Goal: Task Accomplishment & Management: Manage account settings

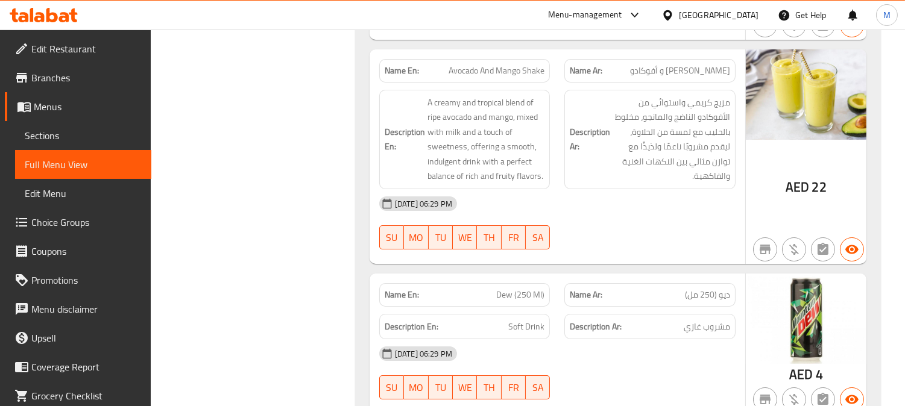
scroll to position [32402, 0]
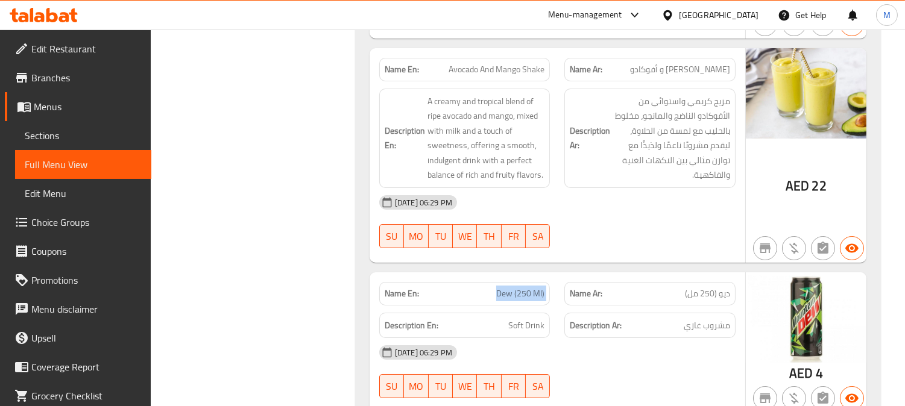
copy span "Dew (250 Ml)"
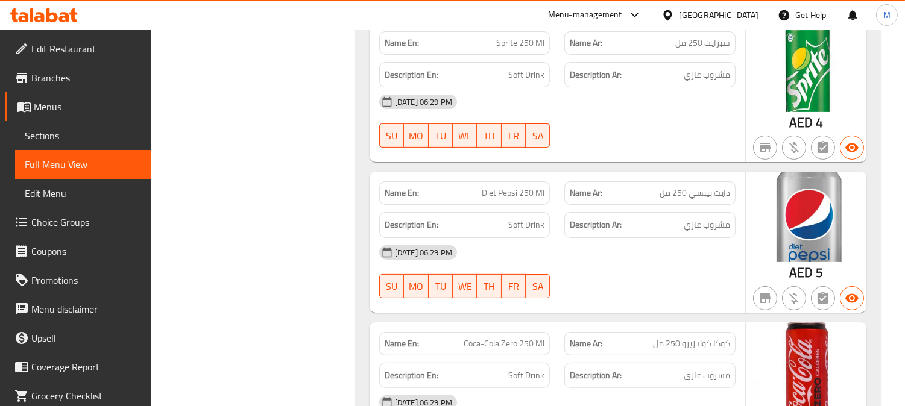
scroll to position [33273, 0]
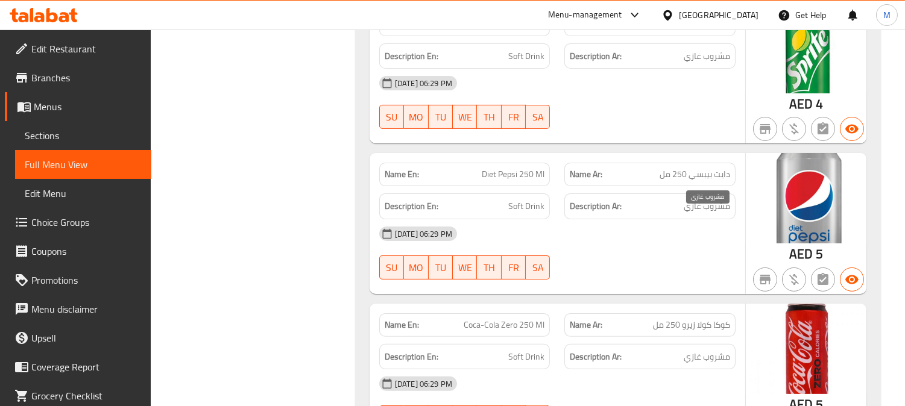
click at [716, 350] on span "مشروب غازي" at bounding box center [707, 357] width 46 height 15
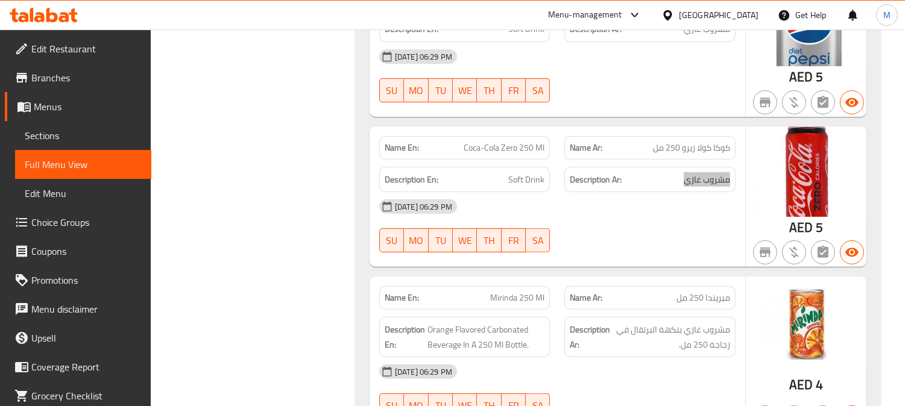
scroll to position [33474, 0]
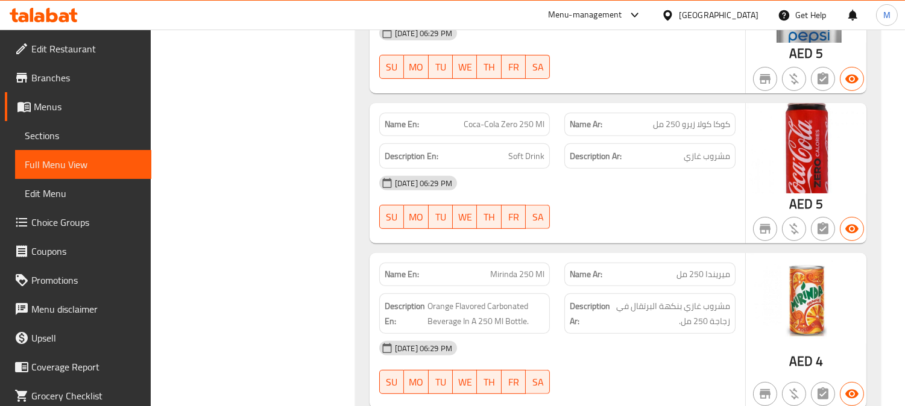
copy span "Mirinda 250 Ml"
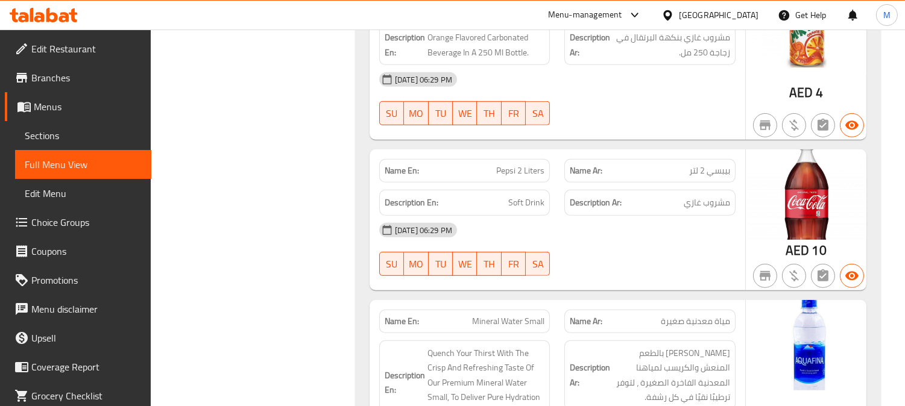
scroll to position [33809, 0]
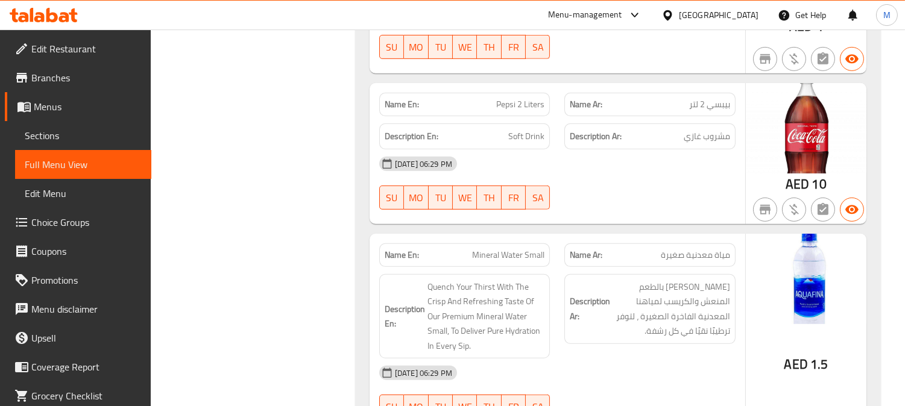
copy span "Mineral Water Small"
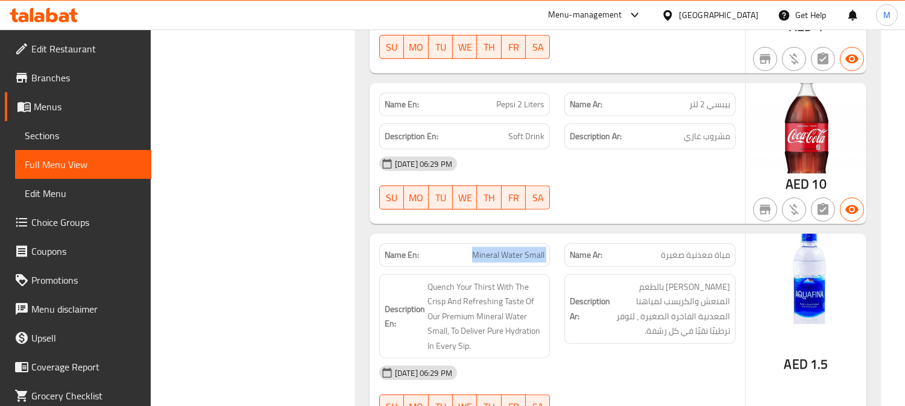
copy span "Mineral Water Small"
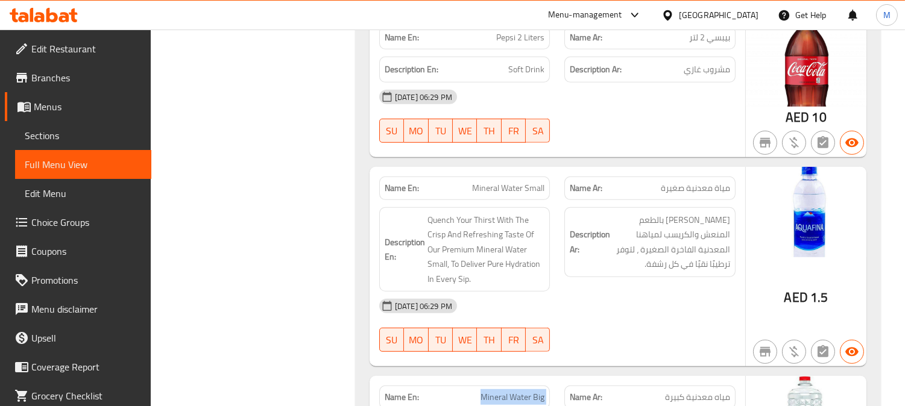
copy span "Mineral Water Big"
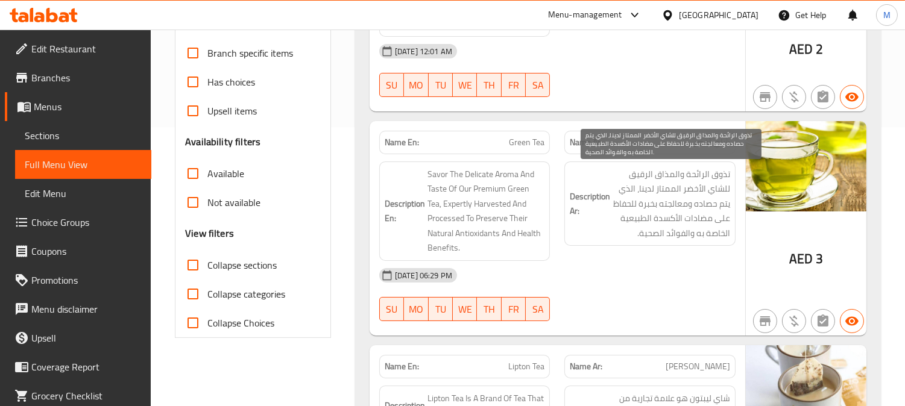
scroll to position [285, 0]
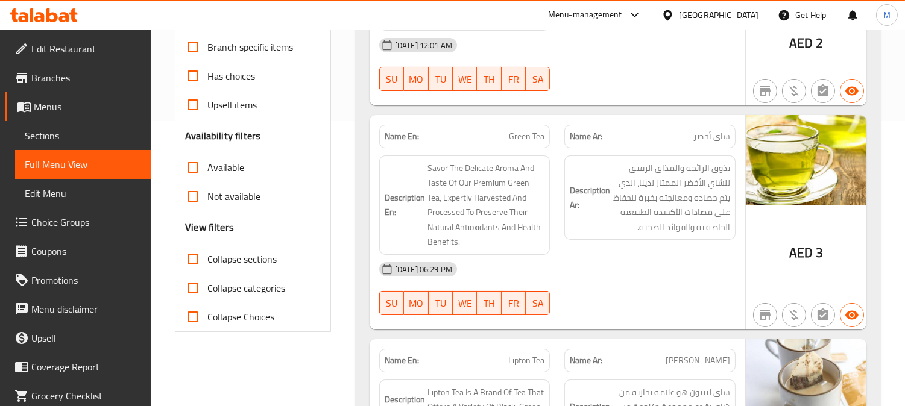
click at [531, 136] on span "Green Tea" at bounding box center [527, 136] width 36 height 13
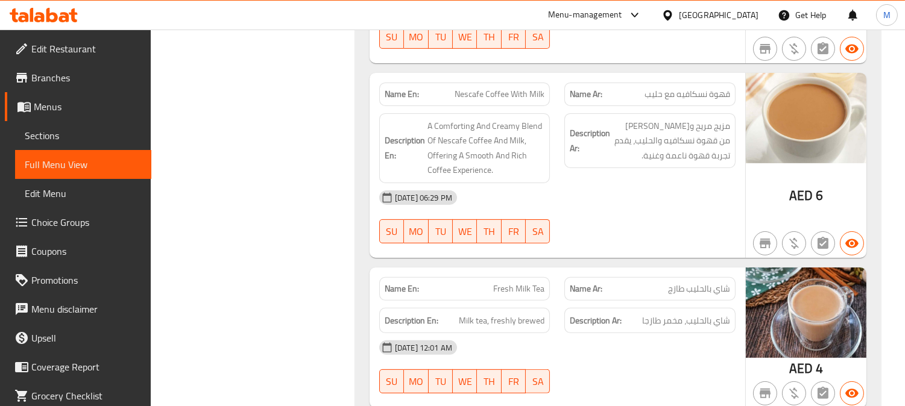
scroll to position [757, 0]
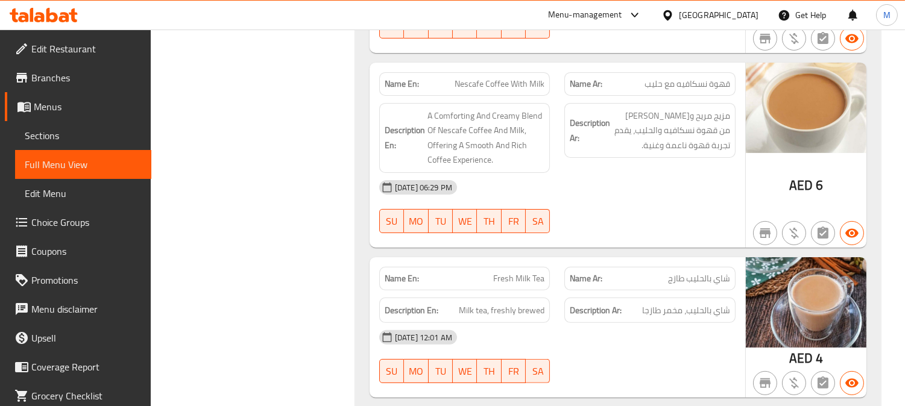
click at [664, 78] on span "قهوة نسكافيه مع حليب" at bounding box center [688, 84] width 86 height 13
click at [465, 78] on span "Nescafe Coffee With Milk" at bounding box center [500, 84] width 90 height 13
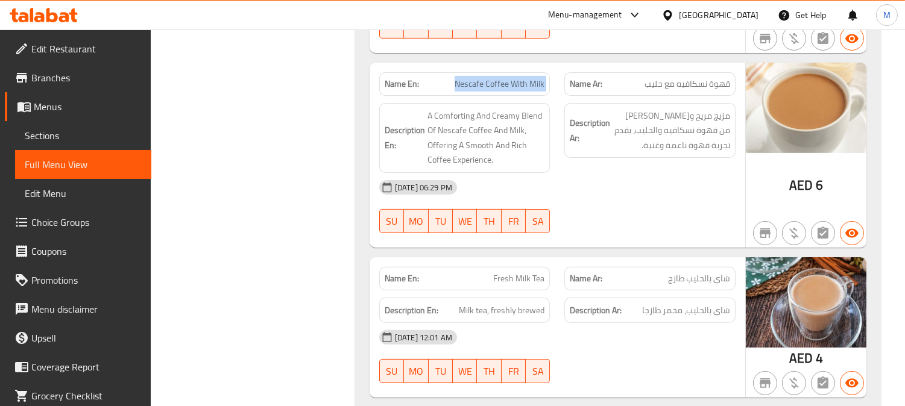
click at [465, 78] on span "Nescafe Coffee With Milk" at bounding box center [500, 84] width 90 height 13
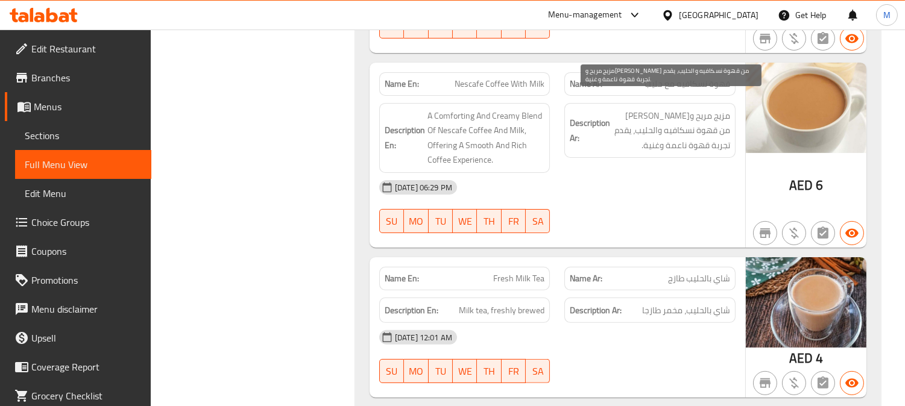
click at [720, 115] on span "مزيج مريح و[PERSON_NAME] من قهوة نسكافيه والحليب، يقدم تجربة قهوة ناعمة وغنية." at bounding box center [672, 131] width 118 height 45
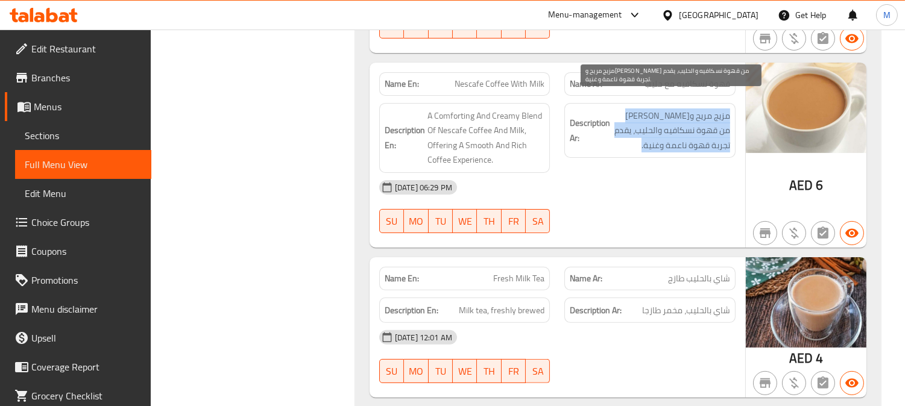
click at [720, 115] on span "مزيج مريح و[PERSON_NAME] من قهوة نسكافيه والحليب، يقدم تجربة قهوة ناعمة وغنية." at bounding box center [672, 131] width 118 height 45
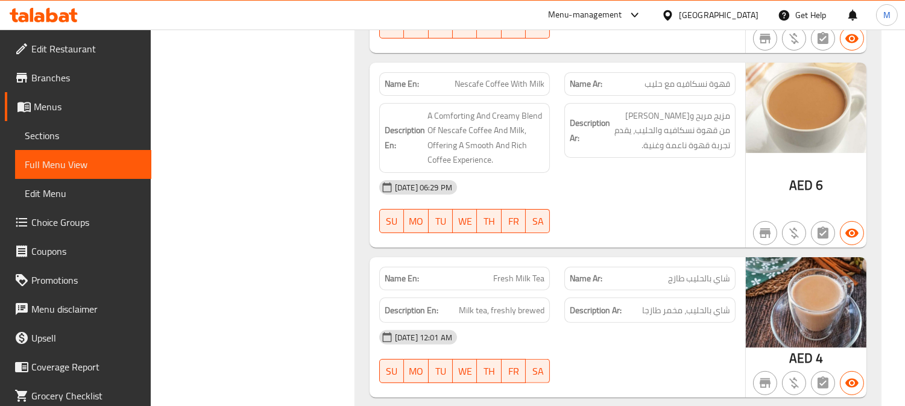
click at [697, 173] on div "[DATE] 06:29 PM" at bounding box center [557, 187] width 371 height 29
click at [690, 109] on span "مزيج مريح و[PERSON_NAME] من قهوة نسكافيه والحليب، يقدم تجربة قهوة ناعمة وغنية." at bounding box center [672, 131] width 118 height 45
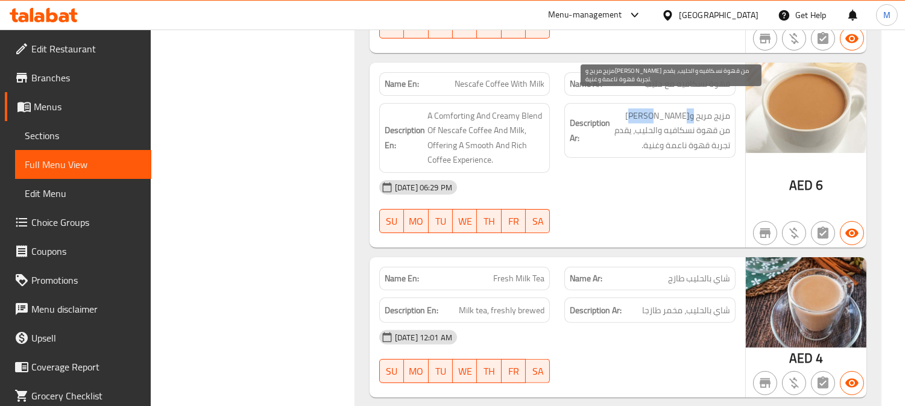
click at [690, 109] on span "مزيج مريح و[PERSON_NAME] من قهوة نسكافيه والحليب، يقدم تجربة قهوة ناعمة وغنية." at bounding box center [672, 131] width 118 height 45
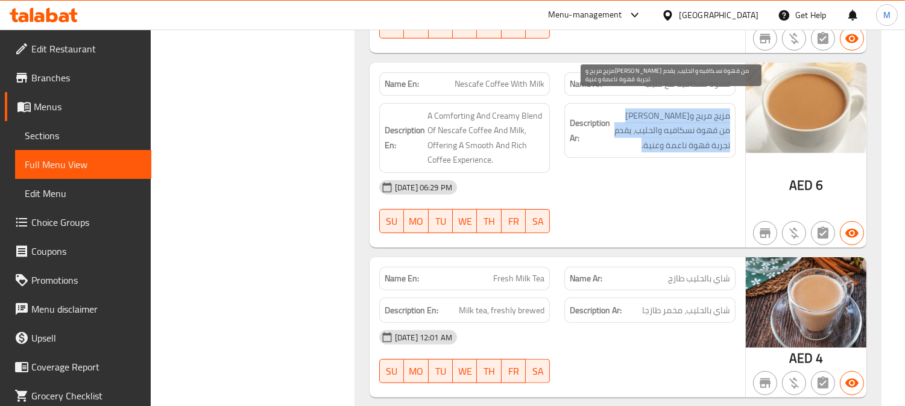
click at [690, 109] on span "مزيج مريح و[PERSON_NAME] من قهوة نسكافيه والحليب، يقدم تجربة قهوة ناعمة وغنية." at bounding box center [672, 131] width 118 height 45
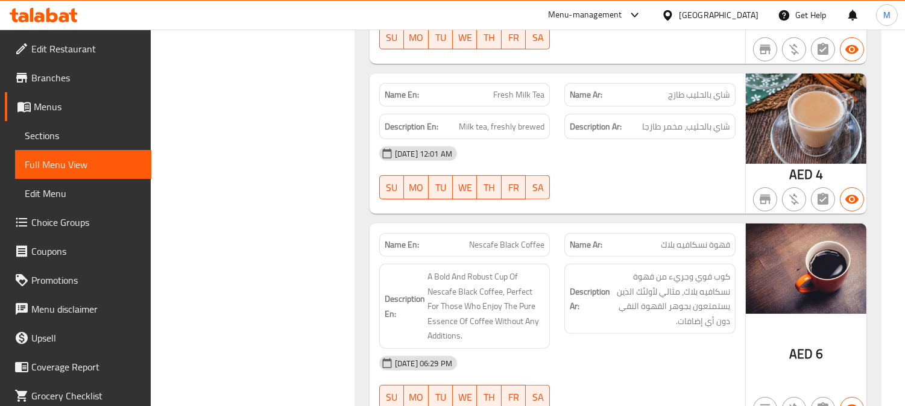
scroll to position [1025, 0]
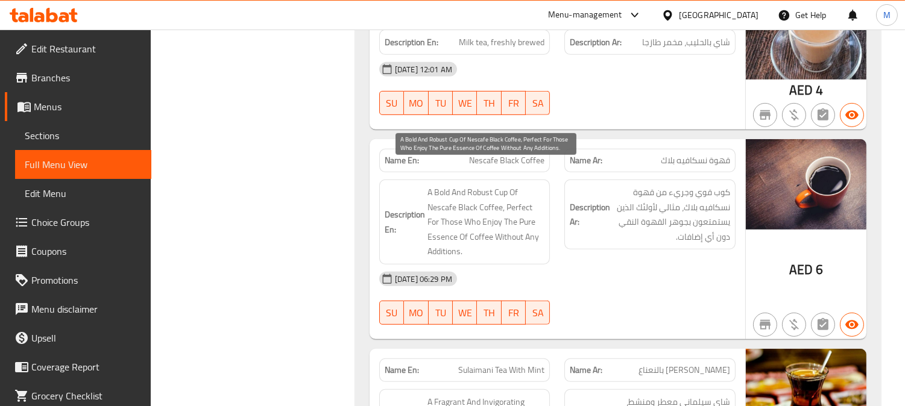
click at [500, 185] on span "A Bold And Robust Cup Of Nescafe Black Coffee, Perfect For Those Who Enjoy The …" at bounding box center [487, 222] width 118 height 74
click at [439, 185] on span "A Bold And Robust Cup Of Nescafe Black Coffee, Perfect For Those Who Enjoy The …" at bounding box center [487, 222] width 118 height 74
click at [484, 180] on div "Description En: A Bold And Robust Cup Of Nescafe Black Coffee, Perfect For Thos…" at bounding box center [464, 222] width 171 height 85
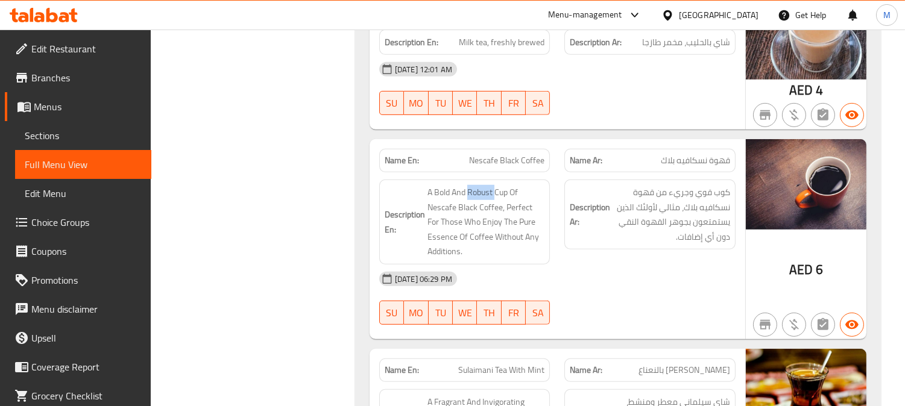
click at [484, 180] on div "Description En: A Bold And Robust Cup Of Nescafe Black Coffee, Perfect For Thos…" at bounding box center [464, 222] width 171 height 85
click at [535, 154] on span "Nescafe Black Coffee" at bounding box center [506, 160] width 75 height 13
copy span "Coffee"
click at [535, 154] on span "Nescafe Black Coffee" at bounding box center [506, 160] width 75 height 13
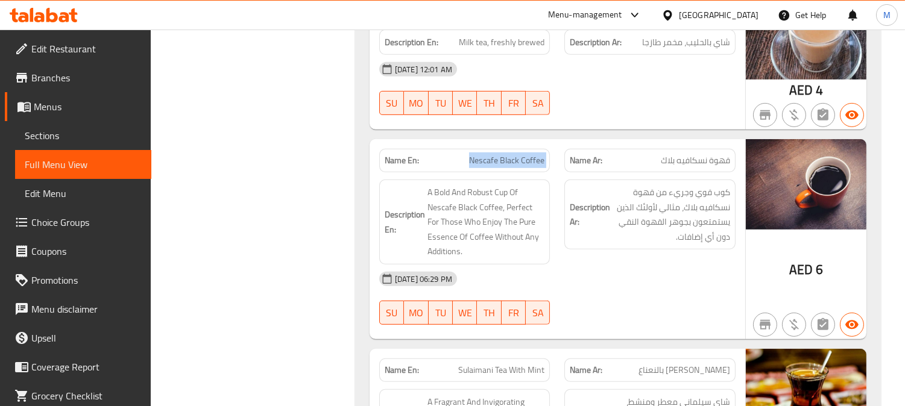
copy span "Nescafe Black Coffee"
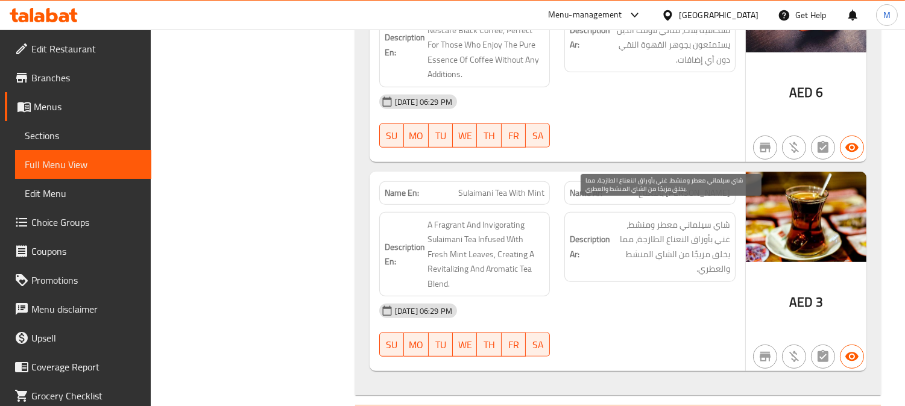
scroll to position [1226, 0]
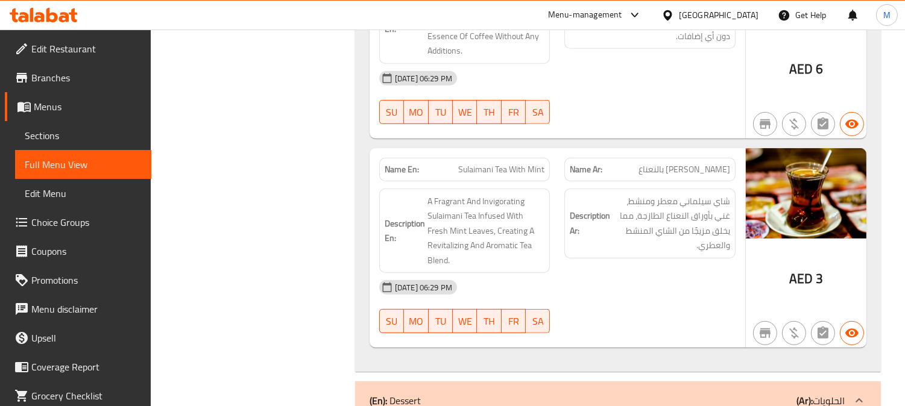
click at [521, 163] on span "Sulaimani Tea With Mint" at bounding box center [501, 169] width 86 height 13
click at [520, 163] on span "Sulaimani Tea With Mint" at bounding box center [501, 169] width 86 height 13
copy span "Sulaimani Tea With Mint"
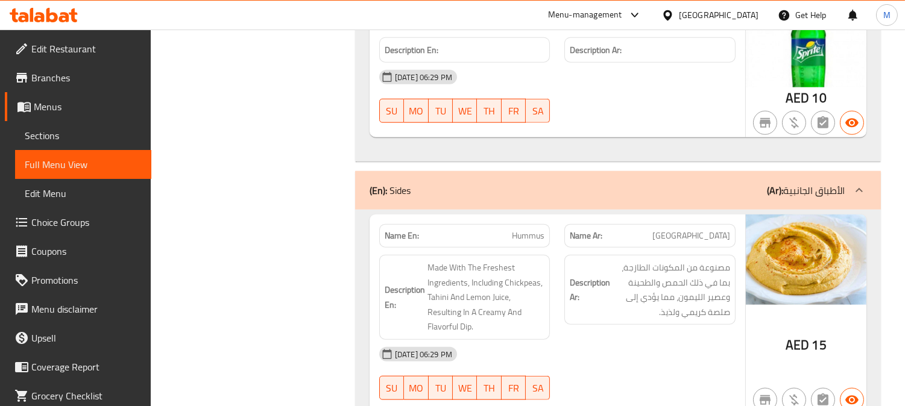
scroll to position [34991, 0]
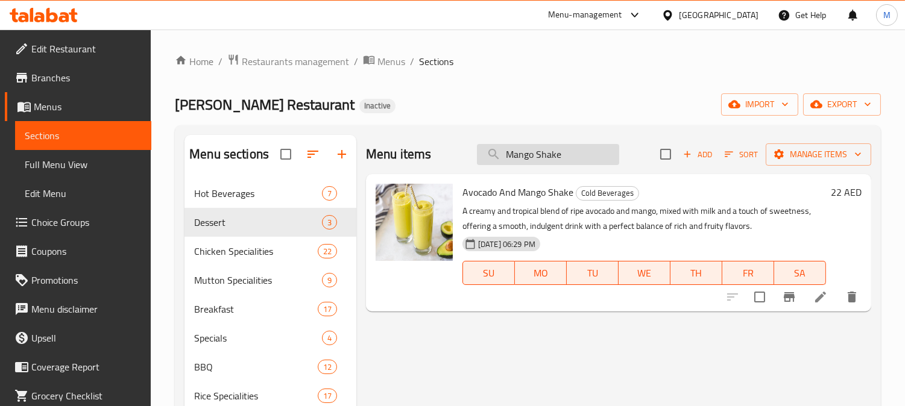
click at [522, 158] on input "Mango Shake" at bounding box center [548, 154] width 142 height 21
paste input "Dew (250 Ml)"
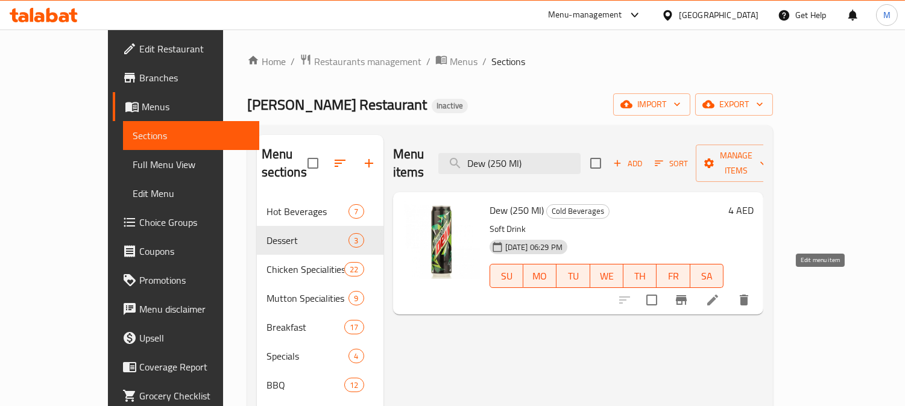
type input "Dew (250 Ml)"
click at [720, 293] on icon at bounding box center [712, 300] width 14 height 14
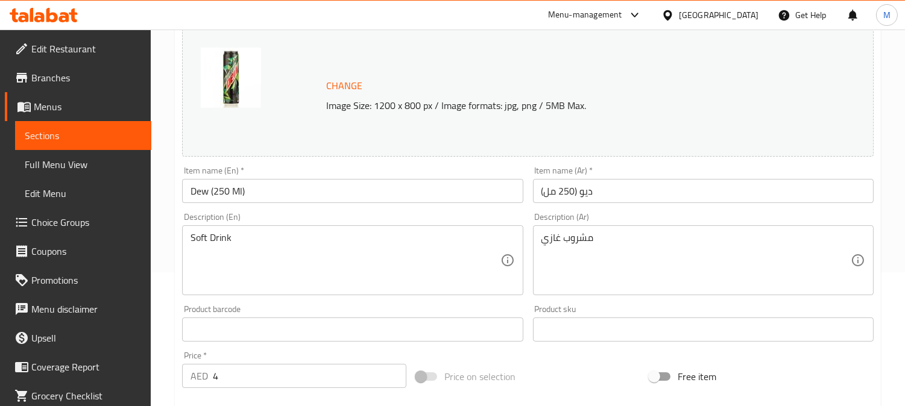
scroll to position [201, 0]
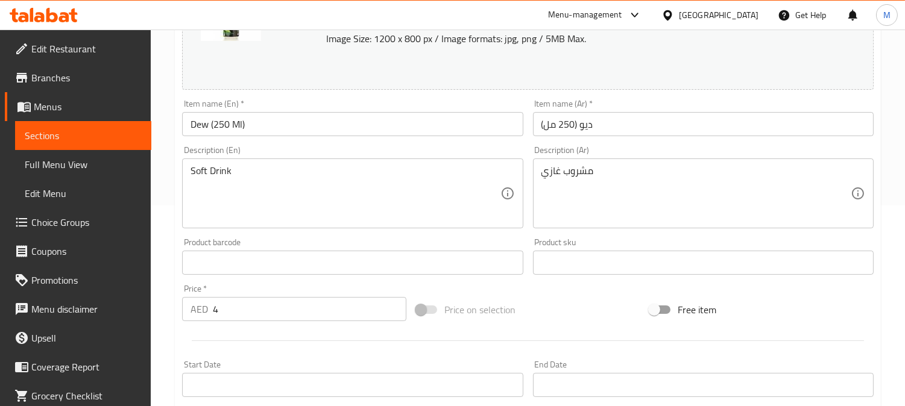
click at [194, 123] on input "Dew (250 Ml)" at bounding box center [352, 124] width 341 height 24
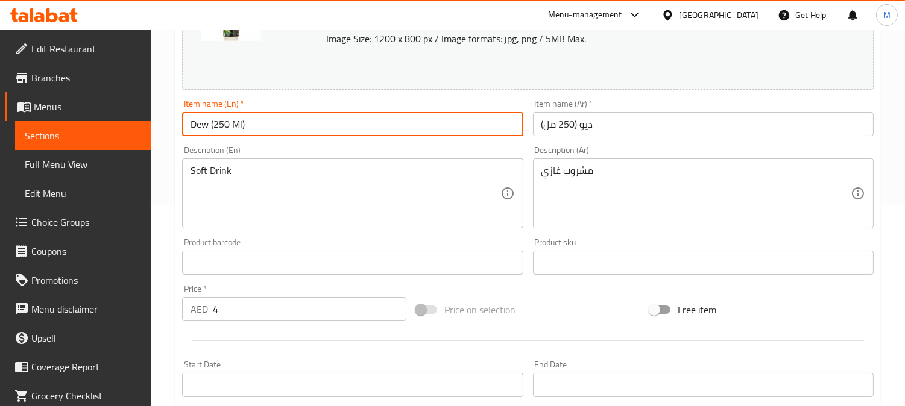
click at [196, 124] on input "Dew (250 Ml)" at bounding box center [352, 124] width 341 height 24
drag, startPoint x: 195, startPoint y: 127, endPoint x: 181, endPoint y: 127, distance: 13.9
click at [183, 125] on input "c(250 Ml)" at bounding box center [352, 124] width 341 height 24
paste input "Mountain Dew"
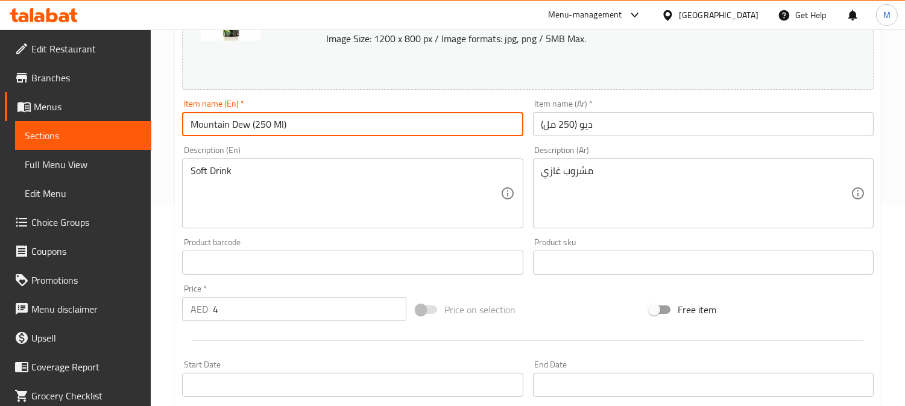
type input "Mountain Dew (250 Ml)"
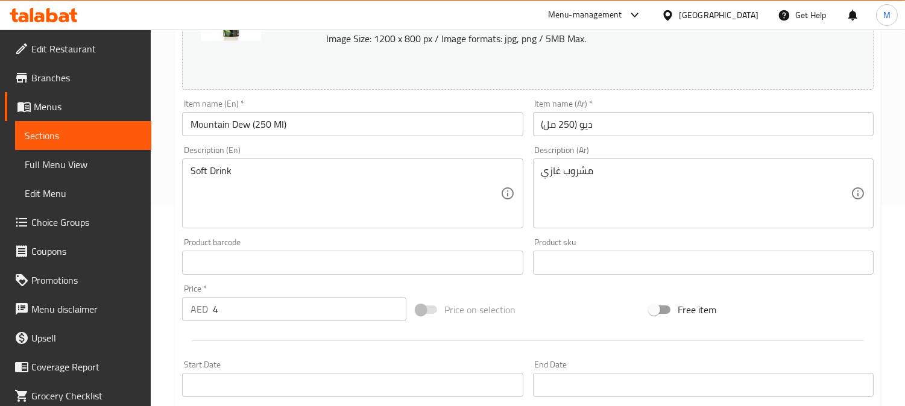
click at [589, 122] on input "ديو (250 مل)" at bounding box center [703, 124] width 341 height 24
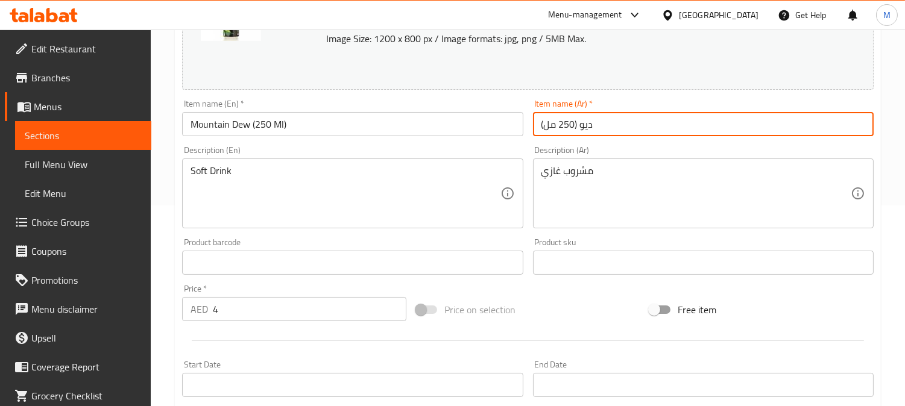
click at [589, 122] on input "ديو (250 مل)" at bounding box center [703, 124] width 341 height 24
paste input "ماونتن ديو"
click at [705, 128] on input "ماونتن ديو (250 مل)" at bounding box center [703, 124] width 341 height 24
type input "ماونتن ديو (250 مل)"
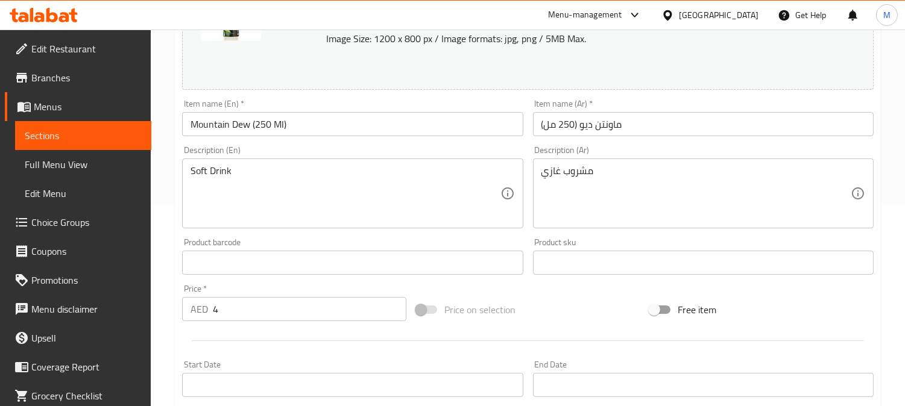
click at [638, 133] on input "ماونتن ديو (250 مل)" at bounding box center [703, 124] width 341 height 24
click at [645, 124] on input "ماونتن ديو (250 مل)" at bounding box center [703, 124] width 341 height 24
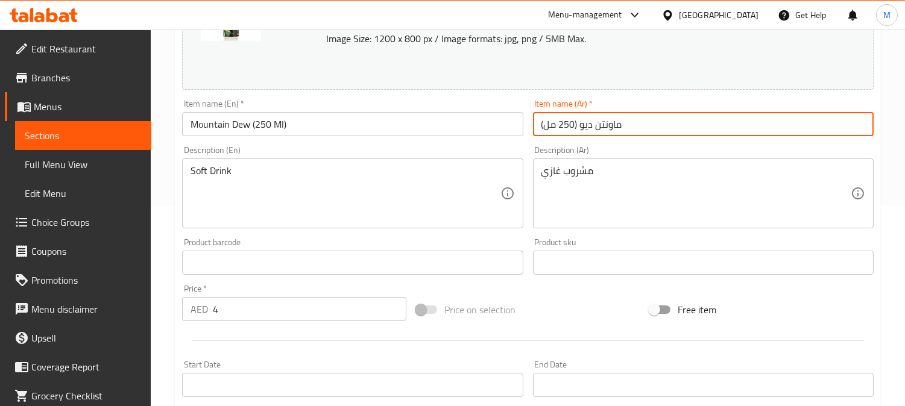
click at [649, 113] on input "ماونتن ديو (250 مل)" at bounding box center [703, 124] width 341 height 24
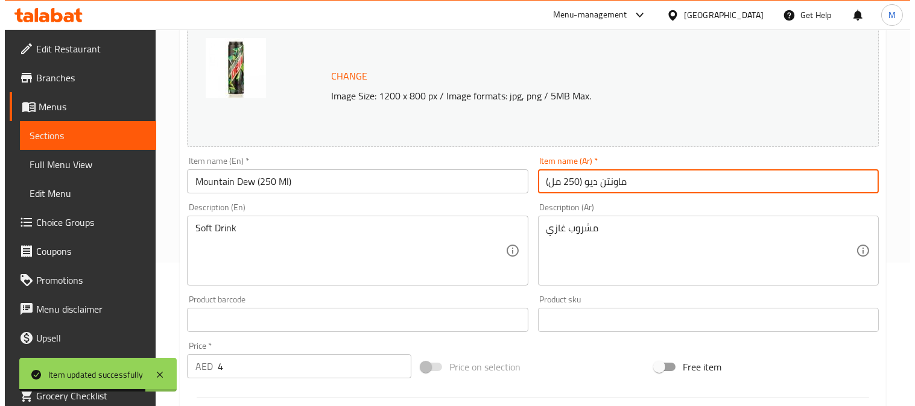
scroll to position [0, 0]
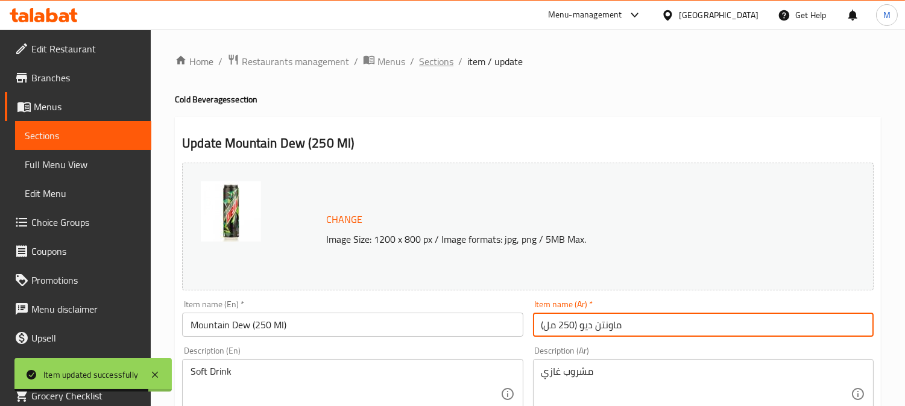
click at [449, 54] on span "Sections" at bounding box center [436, 61] width 34 height 14
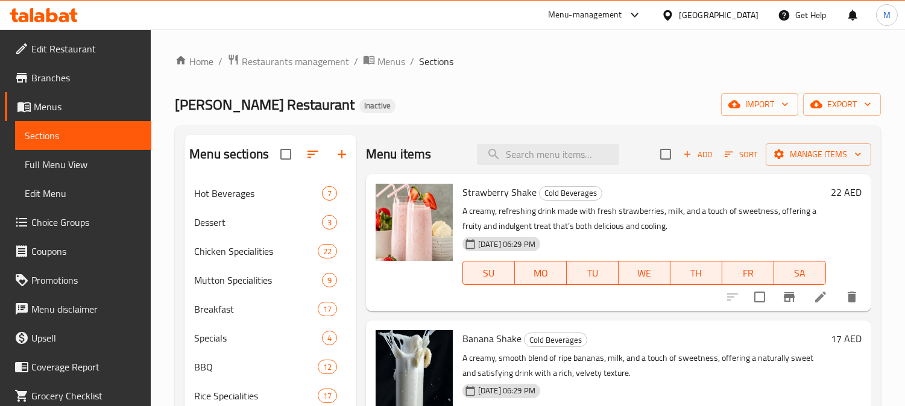
click at [558, 169] on div "Menu items Add Sort Manage items" at bounding box center [618, 154] width 505 height 39
click at [558, 165] on input "search" at bounding box center [548, 154] width 142 height 21
paste input "Mirinda 250 Ml"
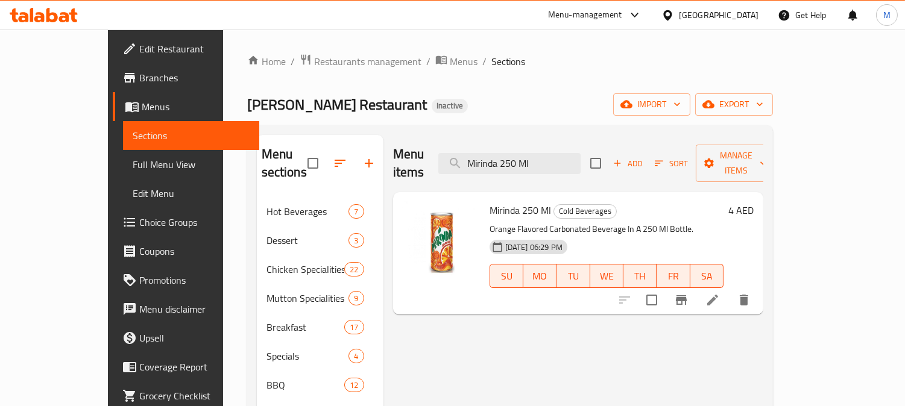
type input "Mirinda 250 Ml"
click at [720, 293] on icon at bounding box center [712, 300] width 14 height 14
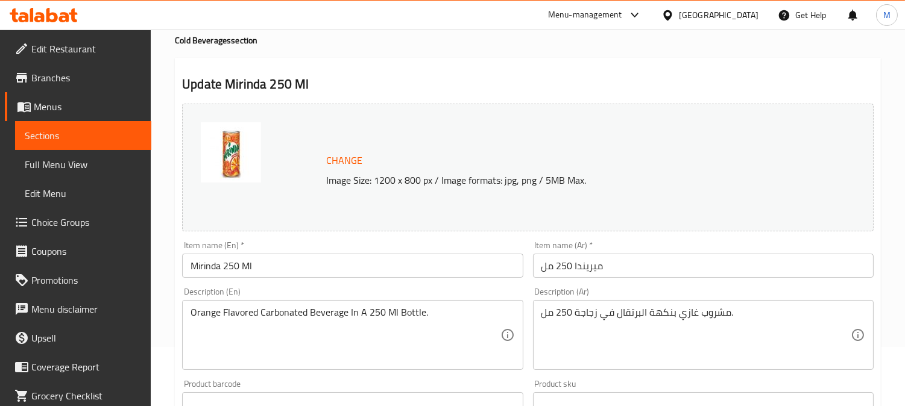
scroll to position [67, 0]
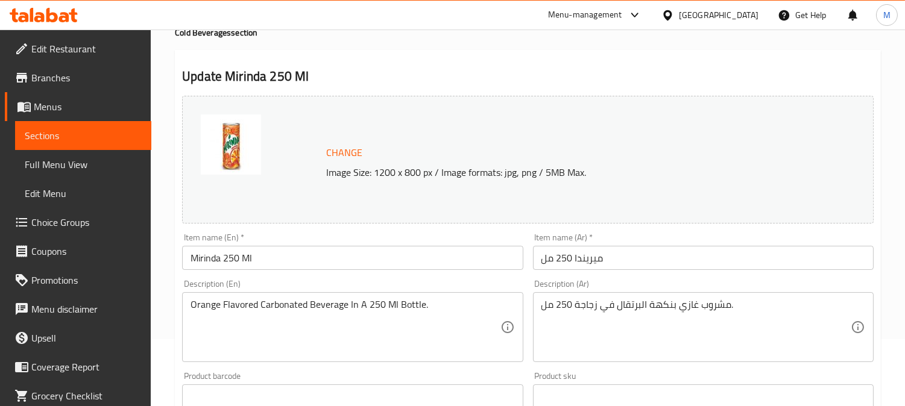
click at [587, 256] on input "ميريندا 250 مل" at bounding box center [703, 258] width 341 height 24
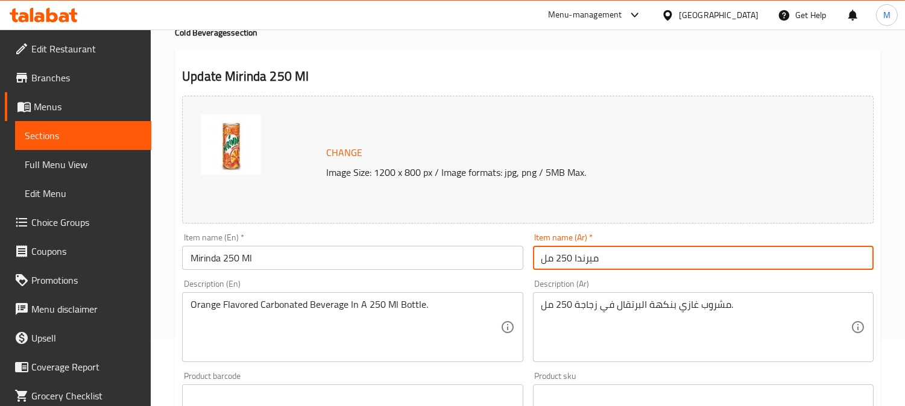
type input "ميرندا 250 مل"
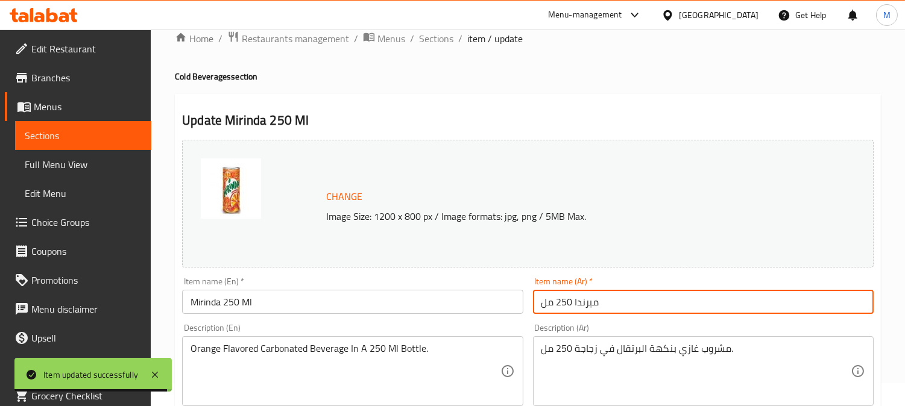
scroll to position [0, 0]
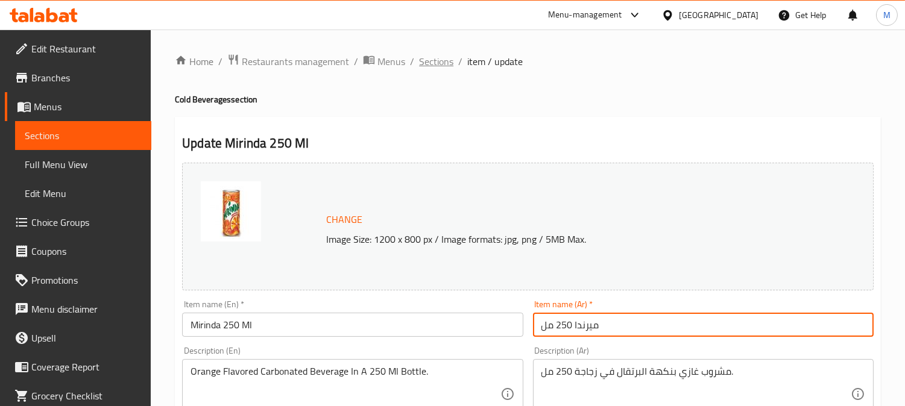
click at [426, 54] on span "Sections" at bounding box center [436, 61] width 34 height 14
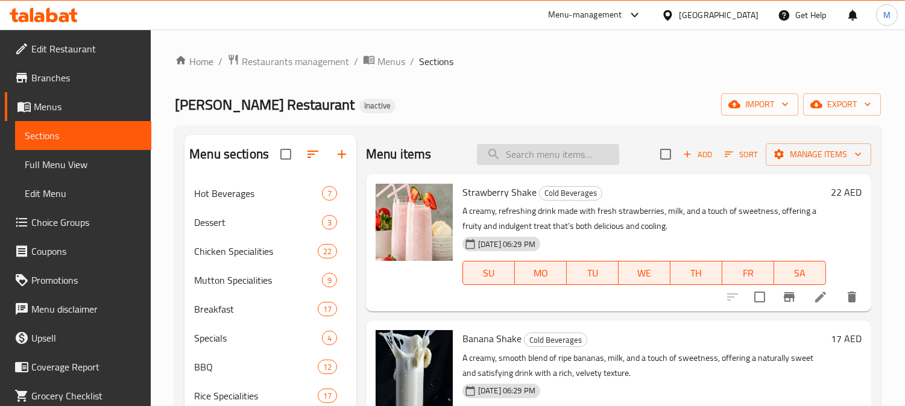
paste input "Mineral Water Small"
click at [551, 159] on input "Mineral Water Small" at bounding box center [548, 154] width 142 height 21
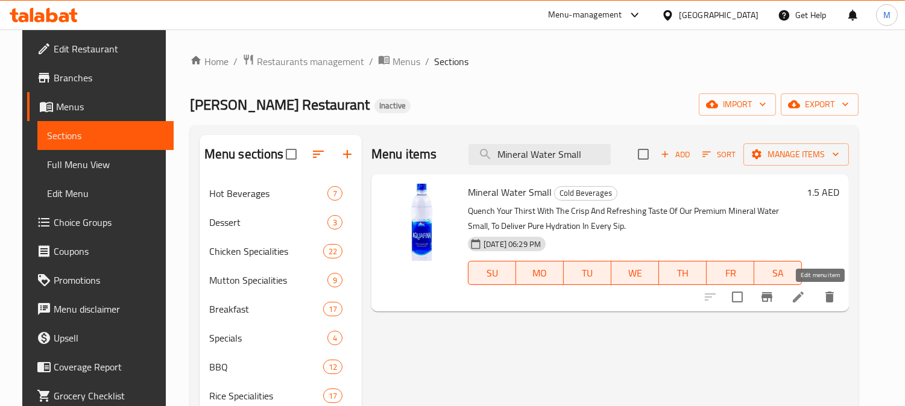
type input "Mineral Water Small"
click at [806, 292] on icon at bounding box center [798, 297] width 14 height 14
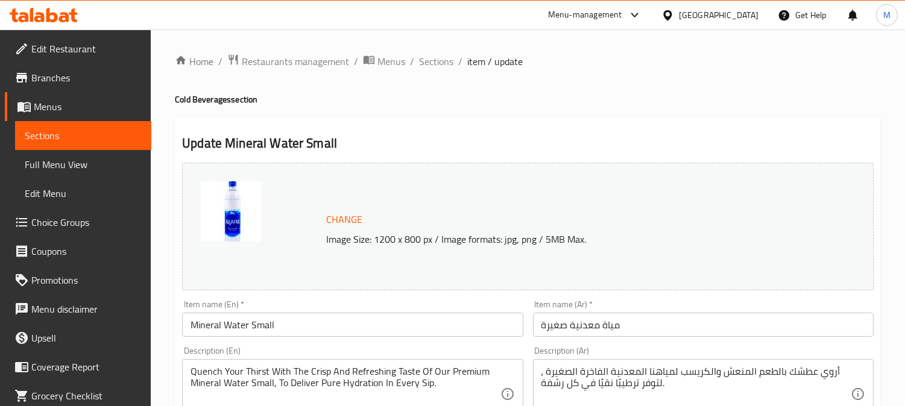
scroll to position [201, 0]
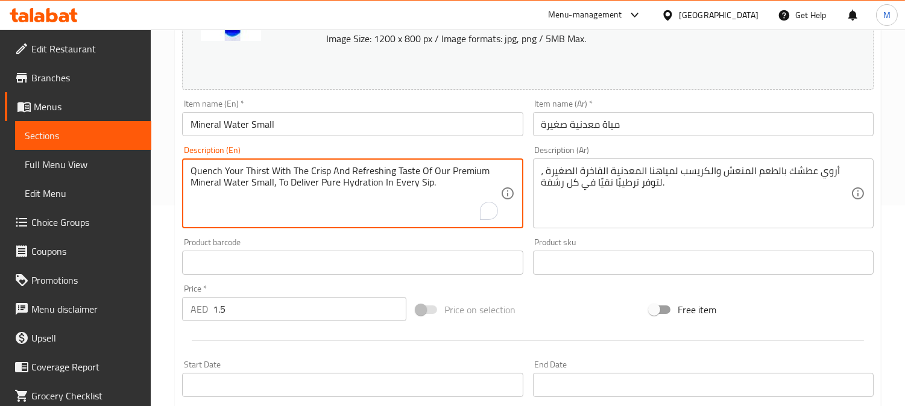
drag, startPoint x: 391, startPoint y: 175, endPoint x: 191, endPoint y: 164, distance: 200.5
drag, startPoint x: 362, startPoint y: 172, endPoint x: 488, endPoint y: 167, distance: 126.7
click at [488, 167] on textarea "Our Premium Mineral Water Small, To Deliver Pure Hydration In Every Sip." at bounding box center [345, 193] width 309 height 57
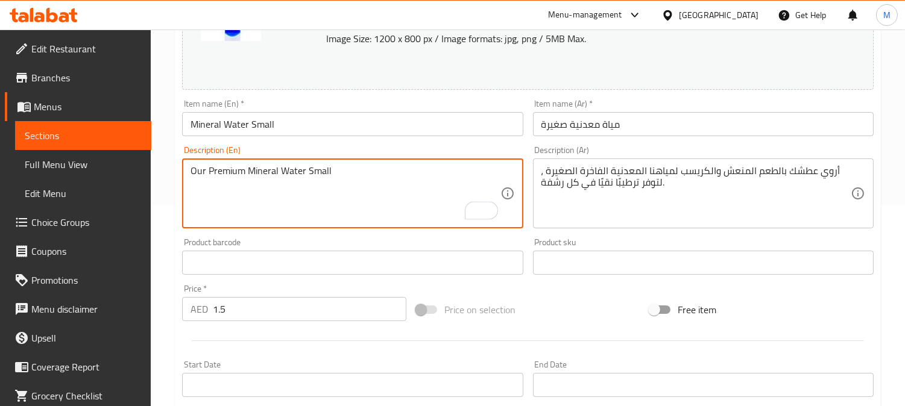
click at [324, 168] on textarea "Our Premium Mineral Water Small" at bounding box center [345, 193] width 309 height 57
type textarea "Our Premium Mineral Water Small"
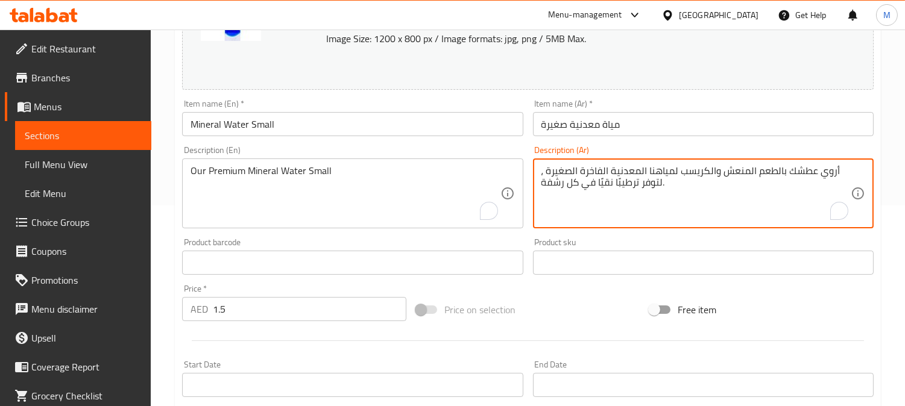
click at [638, 195] on textarea "[PERSON_NAME] بالطعم المنعش والكريسب لمياهنا المعدنية الفاخرة الصغيرة ، لتوفر ت…" at bounding box center [695, 193] width 309 height 57
paste textarea "مياهنا المعدنية الممتازة الصغيرة"
type textarea "مياهنا المعدنية الممتازة الصغيرة"
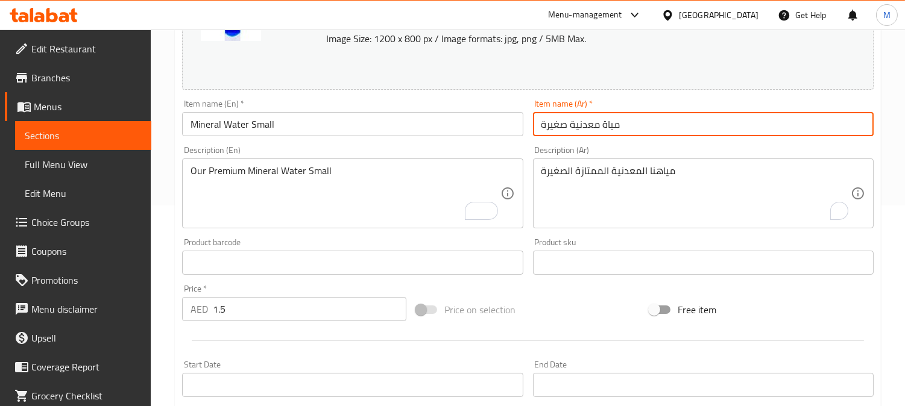
click at [657, 122] on input "مياة معدنية صغيرة" at bounding box center [703, 124] width 341 height 24
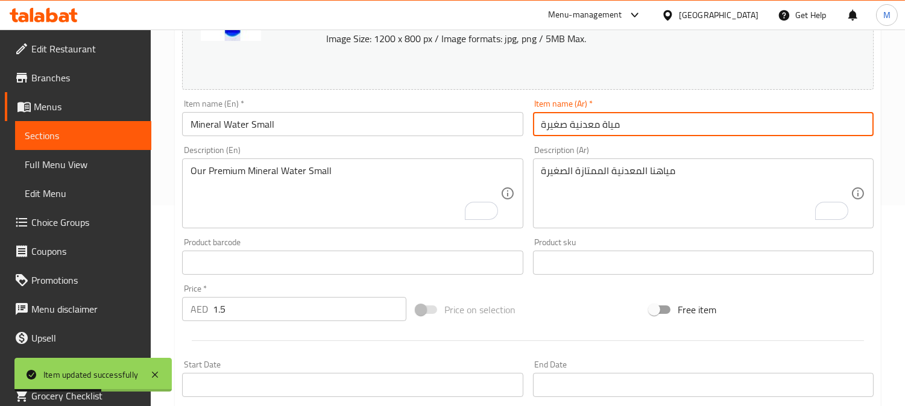
scroll to position [0, 0]
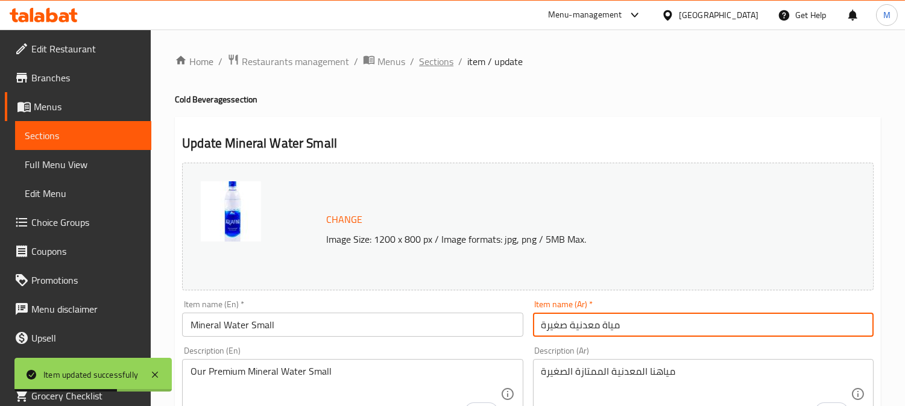
click at [424, 68] on span "Sections" at bounding box center [436, 61] width 34 height 14
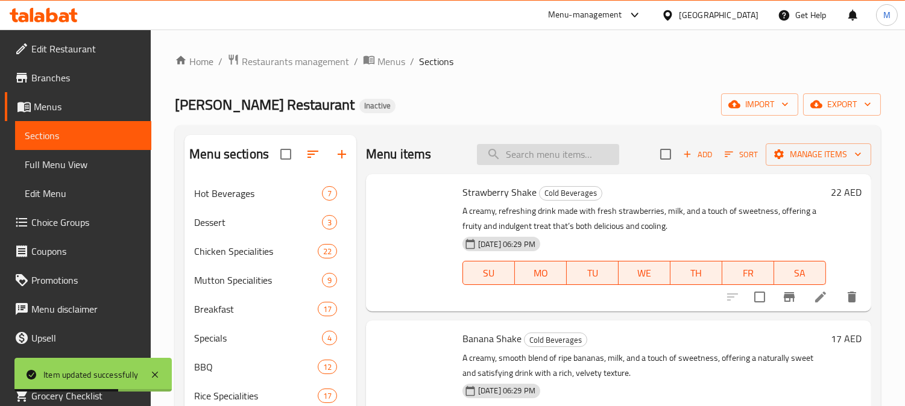
click at [522, 151] on input "search" at bounding box center [548, 154] width 142 height 21
paste input "Mineral Water Big"
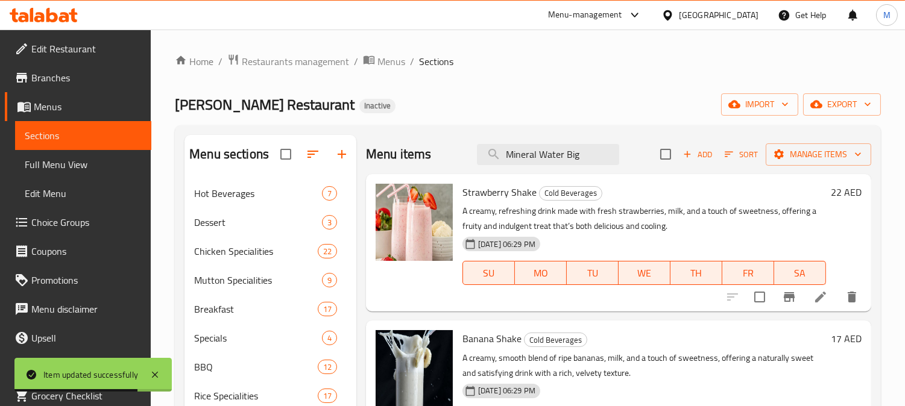
type input "Mineral Water Bi"
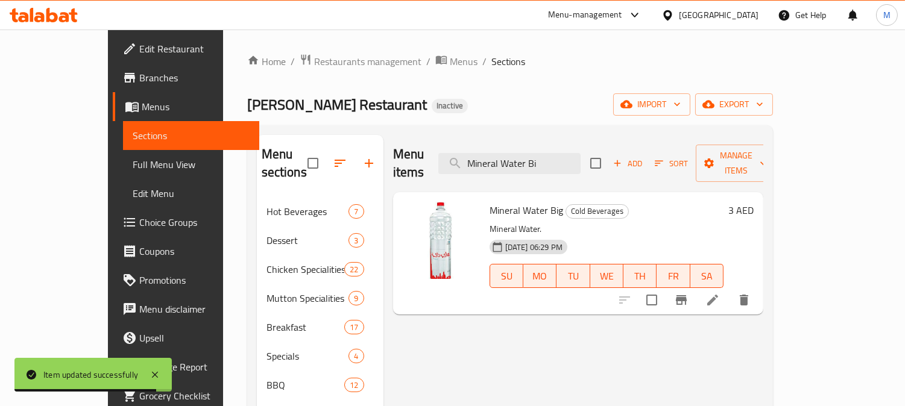
click at [718, 295] on icon at bounding box center [712, 300] width 11 height 11
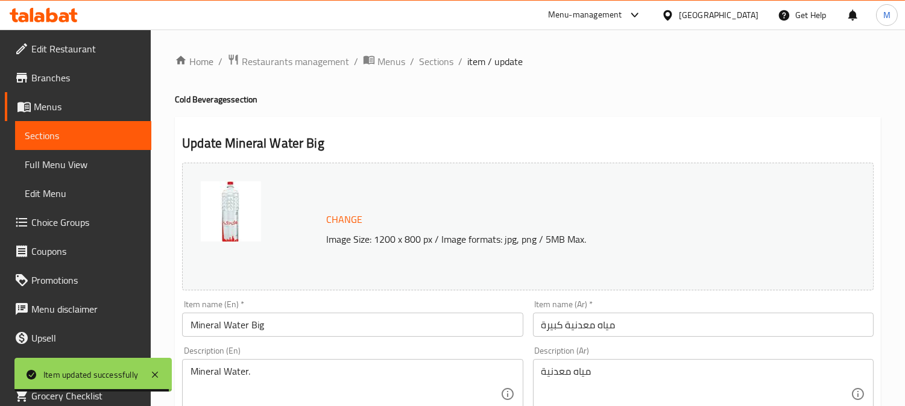
scroll to position [134, 0]
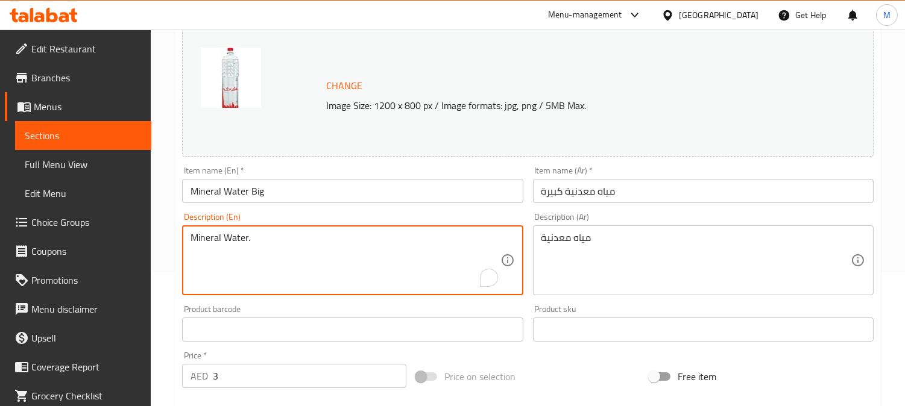
click at [335, 242] on textarea "Mineral Water." at bounding box center [345, 260] width 309 height 57
type textarea "Mineral Water"
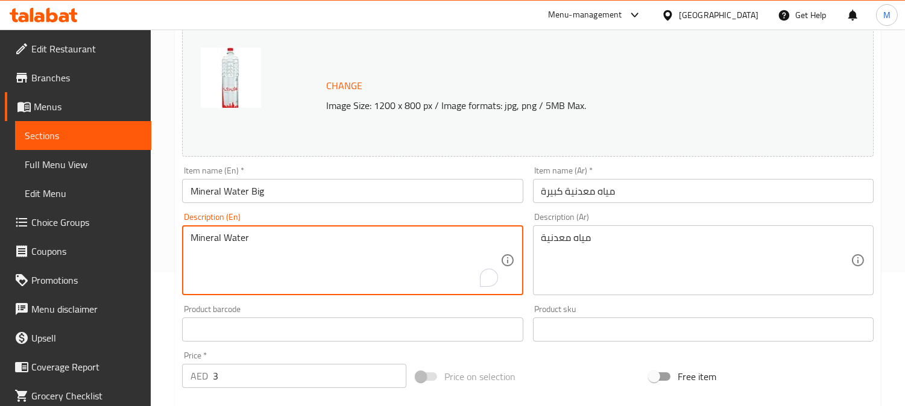
click at [326, 244] on textarea "Mineral Water" at bounding box center [345, 260] width 309 height 57
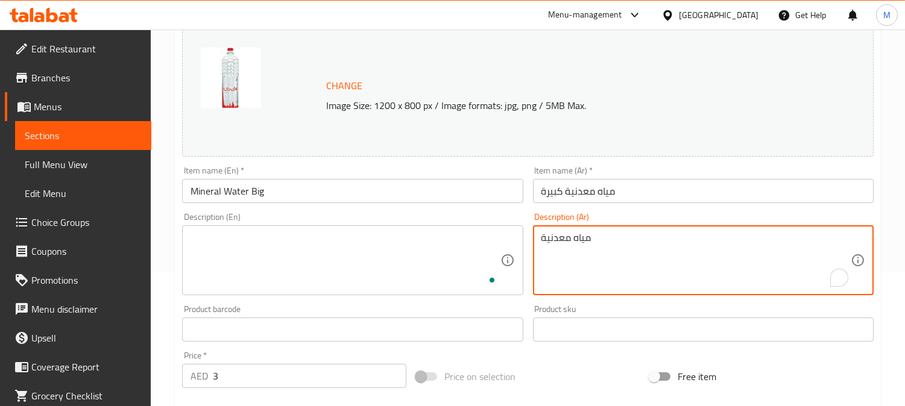
click at [558, 236] on textarea "مياه معدنية" at bounding box center [695, 260] width 309 height 57
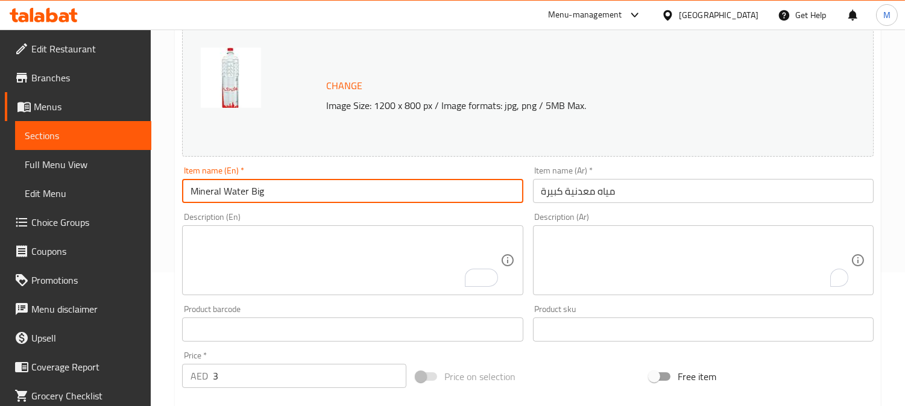
click at [280, 183] on input "Mineral Water Big" at bounding box center [352, 191] width 341 height 24
click at [279, 188] on input "Mineral Water Big" at bounding box center [352, 191] width 341 height 24
click at [423, 188] on input "Mineral Water Big" at bounding box center [352, 191] width 341 height 24
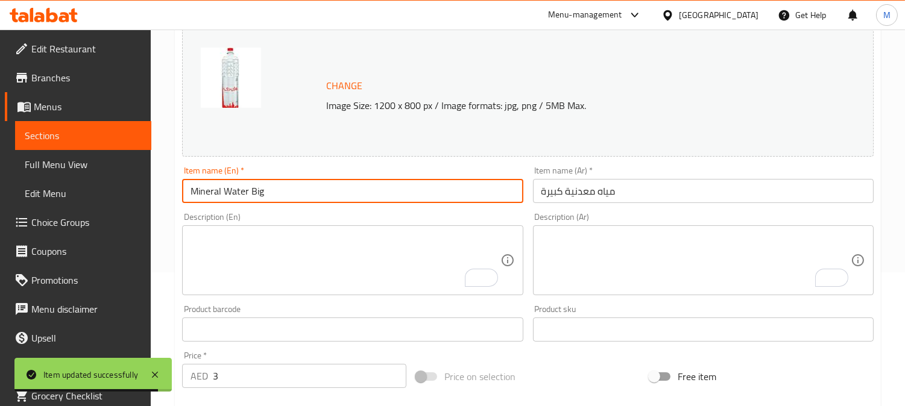
scroll to position [0, 0]
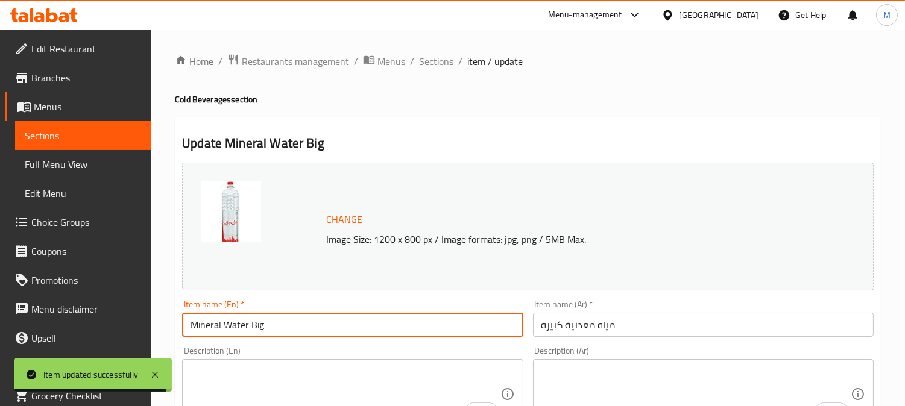
click at [448, 62] on span "Sections" at bounding box center [436, 61] width 34 height 14
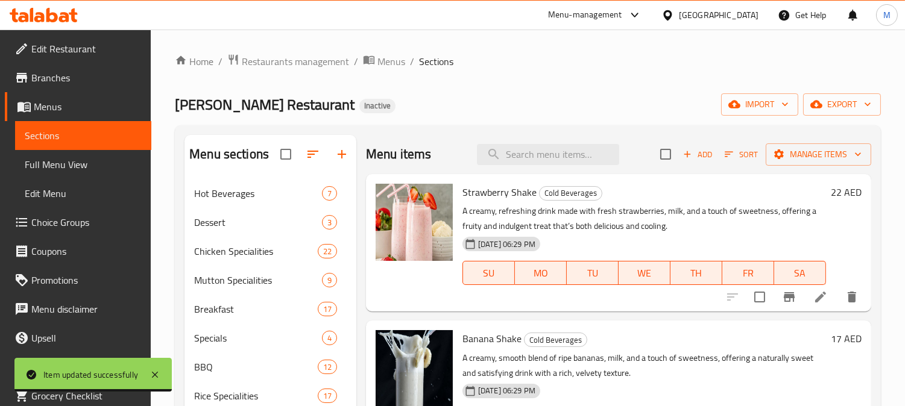
click at [532, 145] on input "search" at bounding box center [548, 154] width 142 height 21
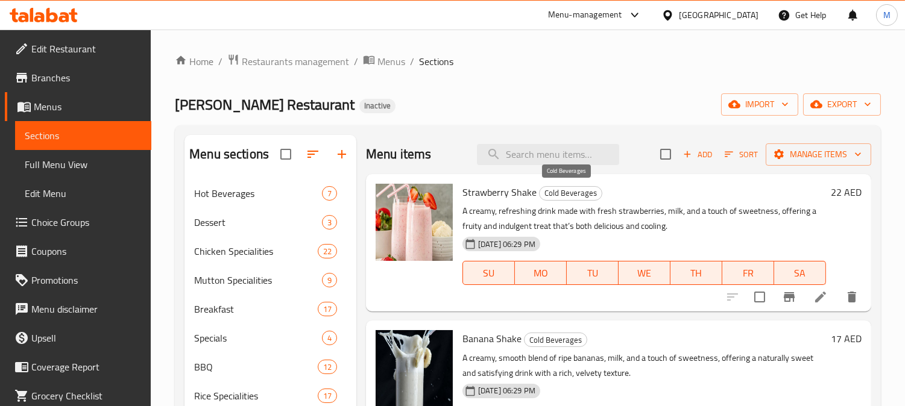
paste input "Green Tea"
type input "Green Tea"
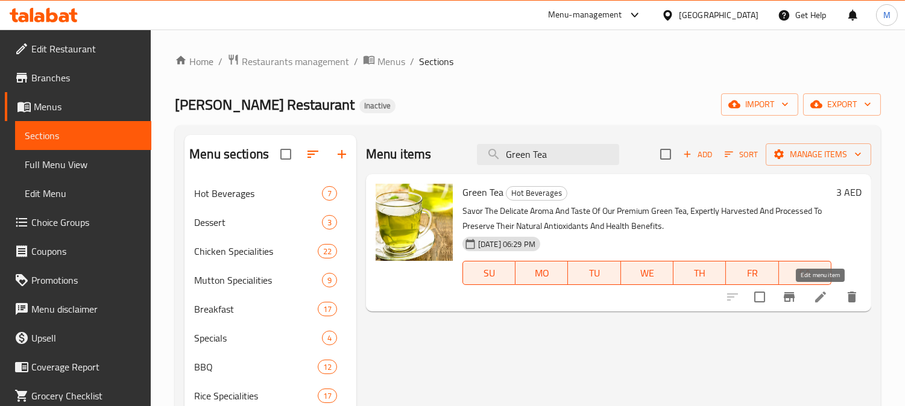
click at [816, 297] on icon at bounding box center [820, 297] width 14 height 14
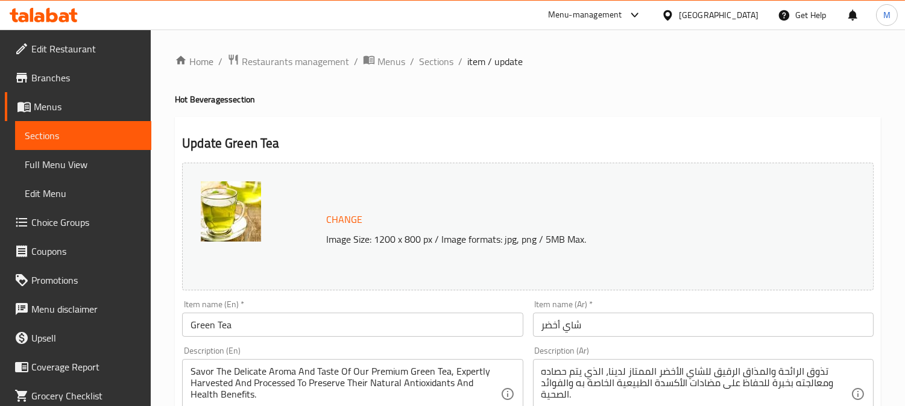
scroll to position [134, 0]
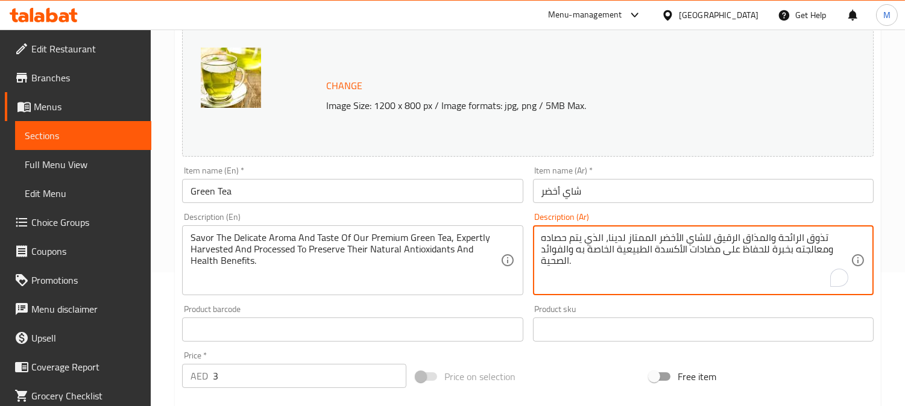
click at [636, 232] on textarea "تذوق الرائحة والمذاق الرقيق للشاي الأخضر الممتاز لدينا، الذي يتم حصاده ومعالجته…" at bounding box center [695, 260] width 309 height 57
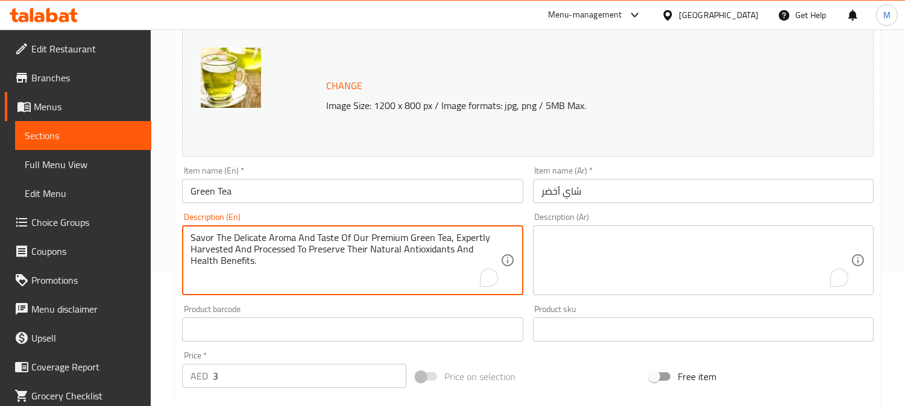
click at [402, 262] on textarea "Savor The Delicate Aroma And Taste Of Our Premium Green Tea, Expertly Harvested…" at bounding box center [345, 260] width 309 height 57
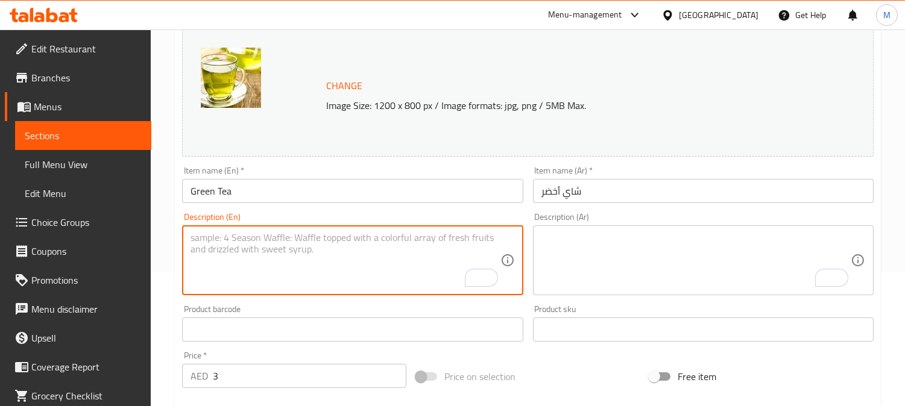
click at [235, 196] on input "Green Tea" at bounding box center [352, 191] width 341 height 24
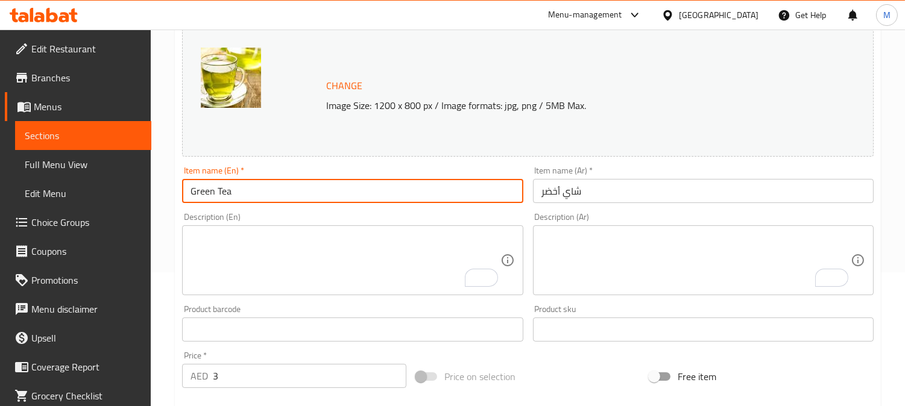
click at [235, 196] on input "Green Tea" at bounding box center [352, 191] width 341 height 24
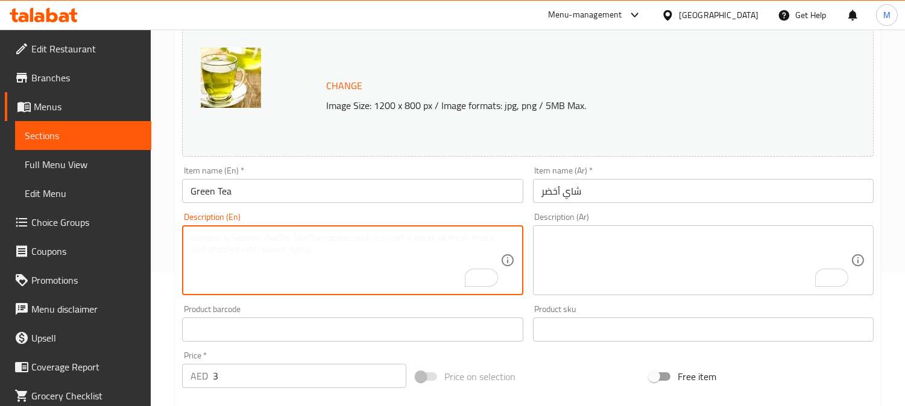
paste textarea "Green tea, harvested and processed to preserve their natural antioxidants and h…"
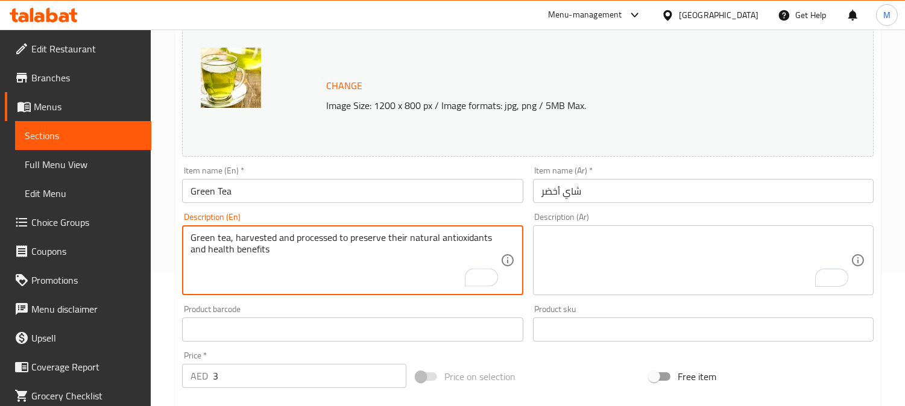
type textarea "Green tea, harvested and processed to preserve their natural antioxidants and h…"
paste textarea "شاي أخضر، يتم حصاده ومعالجته للحفاظ على مضادات الأكسدة الطبيعية والفوائد الصحية"
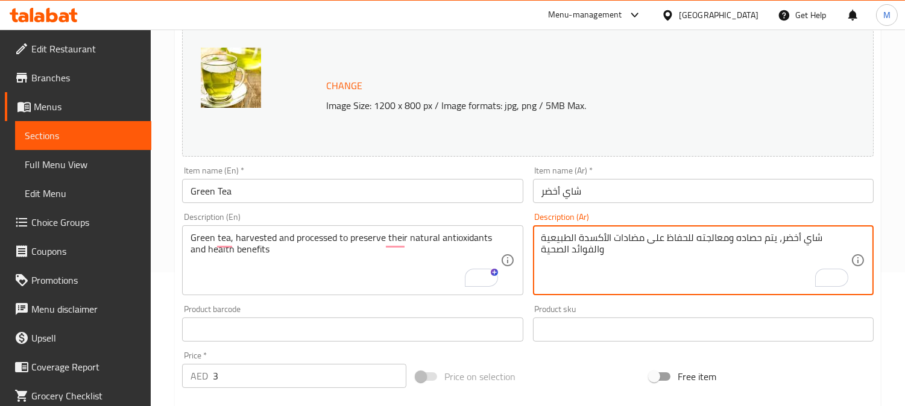
type textarea "شاي أخضر، يتم حصاده ومعالجته للحفاظ على مضادات الأكسدة الطبيعية والفوائد الصحية"
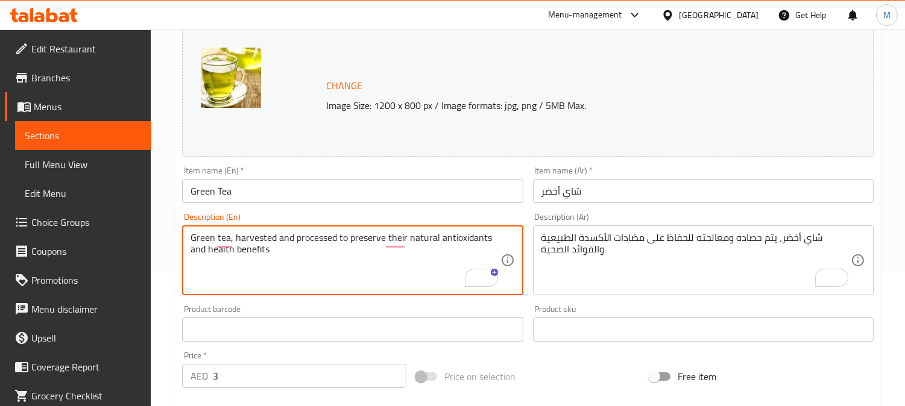
click at [268, 240] on textarea "Green tea, harvested and processed to preserve their natural antioxidants and h…" at bounding box center [345, 260] width 309 height 57
paste textarea "type of tea made from the leaves of the Camellia sinensis plant"
type textarea "type of tea made from the leaves of the Camellia sinensis plant"
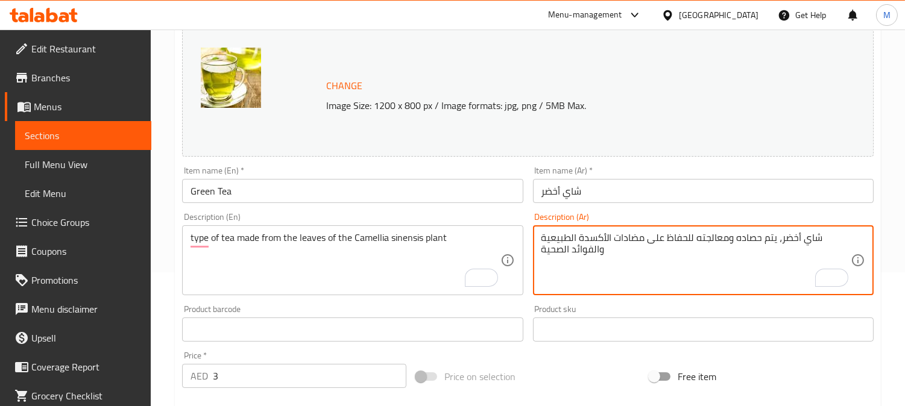
click at [574, 232] on textarea "شاي أخضر، يتم حصاده ومعالجته للحفاظ على مضادات الأكسدة الطبيعية والفوائد الصحية" at bounding box center [695, 260] width 309 height 57
paste textarea "نوع من الشاي مصنوع من أوراق نبات كاميليا سينينسيس"
type textarea "نوع من الشاي مصنوع من أوراق نبات كاميليا سينينسيس"
click at [618, 195] on input "شاي أخضر" at bounding box center [703, 191] width 341 height 24
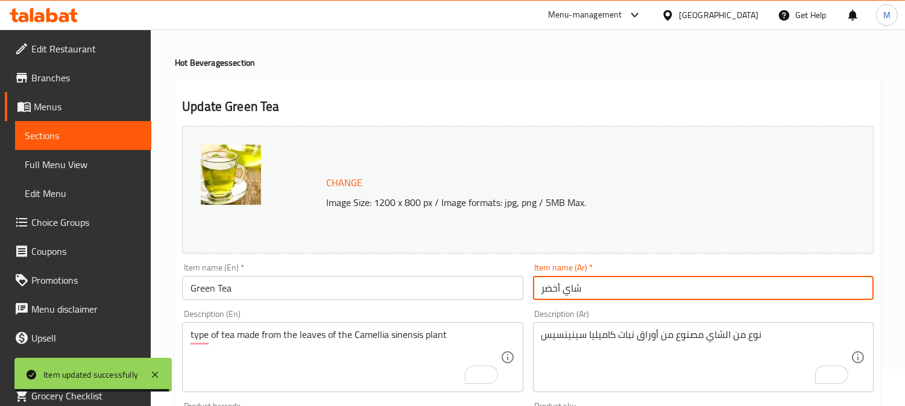
scroll to position [0, 0]
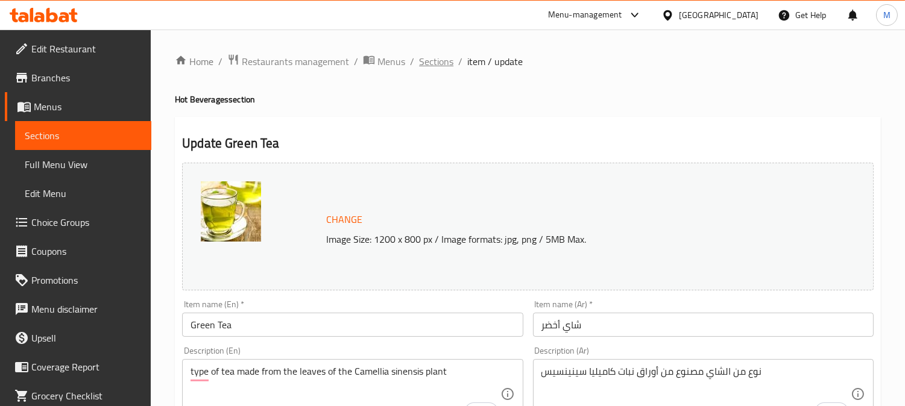
click at [448, 62] on span "Sections" at bounding box center [436, 61] width 34 height 14
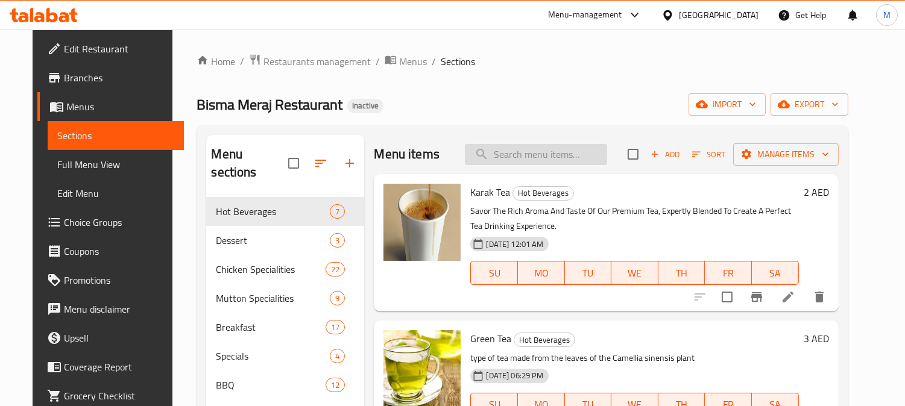
click at [555, 163] on input "search" at bounding box center [536, 154] width 142 height 21
paste input "Nescafe Black Coffee"
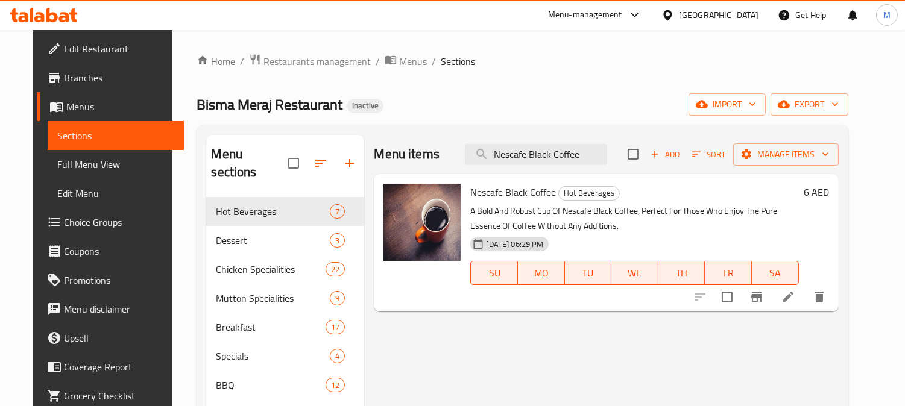
type input "Nescafe Black Coffee"
click at [795, 302] on icon at bounding box center [788, 297] width 14 height 14
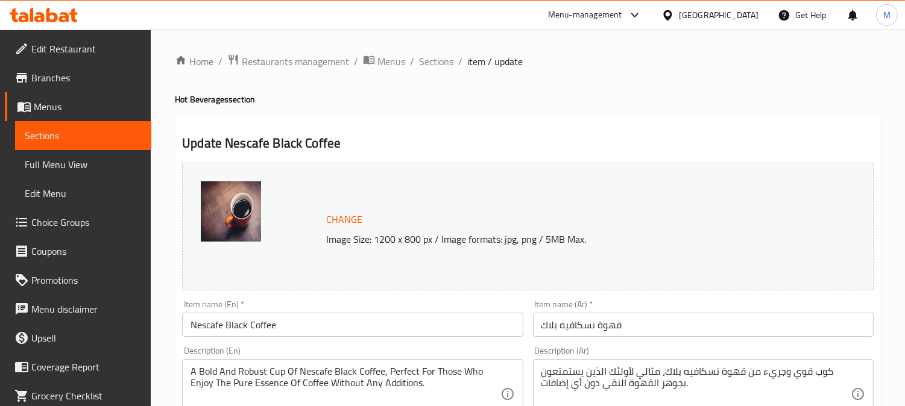
scroll to position [201, 0]
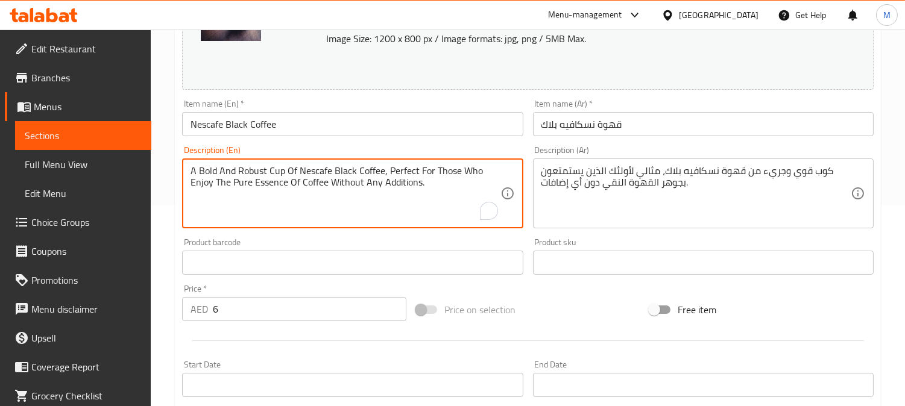
drag, startPoint x: 386, startPoint y: 165, endPoint x: 456, endPoint y: 239, distance: 101.5
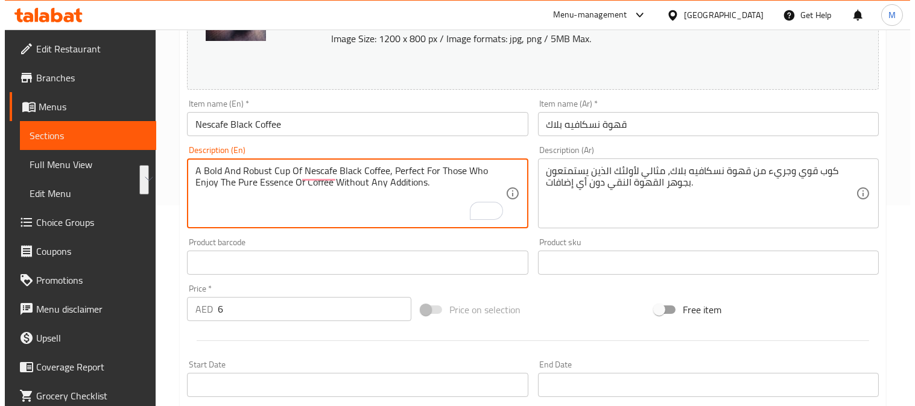
scroll to position [0, 0]
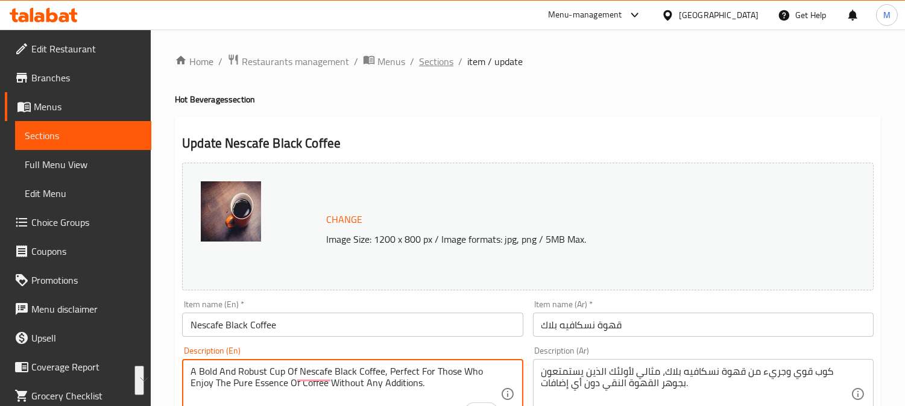
click at [424, 65] on span "Sections" at bounding box center [436, 61] width 34 height 14
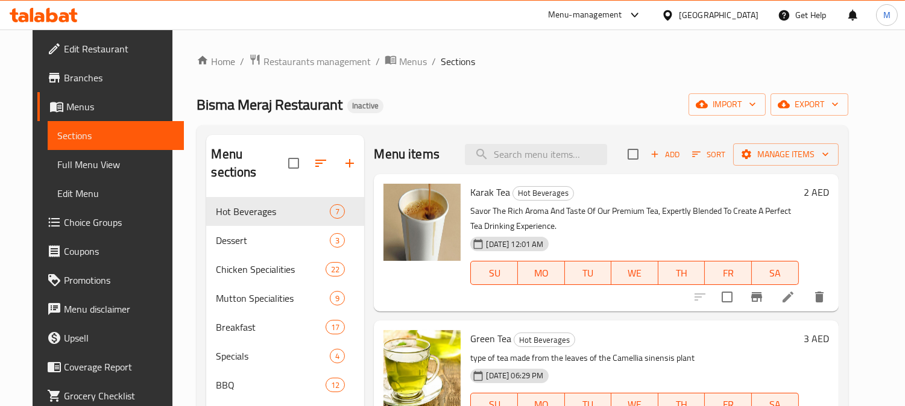
click at [539, 165] on div "Menu items Add Sort Manage items" at bounding box center [606, 154] width 464 height 39
click at [537, 157] on input "search" at bounding box center [536, 154] width 142 height 21
paste input "Sulaimani Tea With Mint"
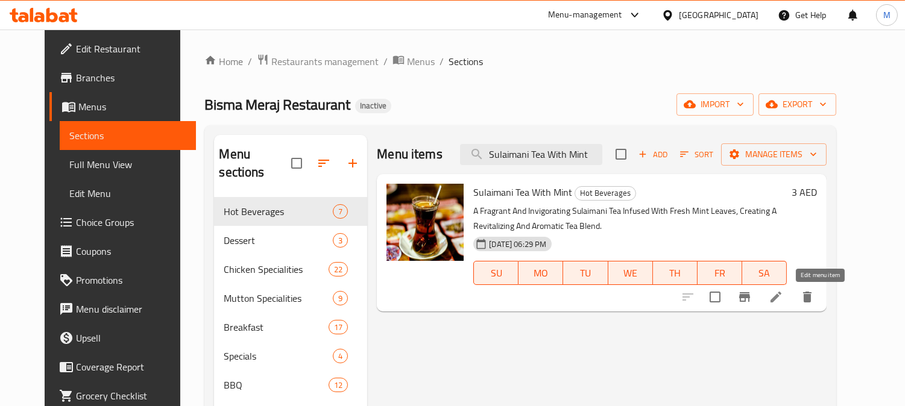
type input "Sulaimani Tea With Mint"
click at [781, 301] on icon at bounding box center [776, 297] width 11 height 11
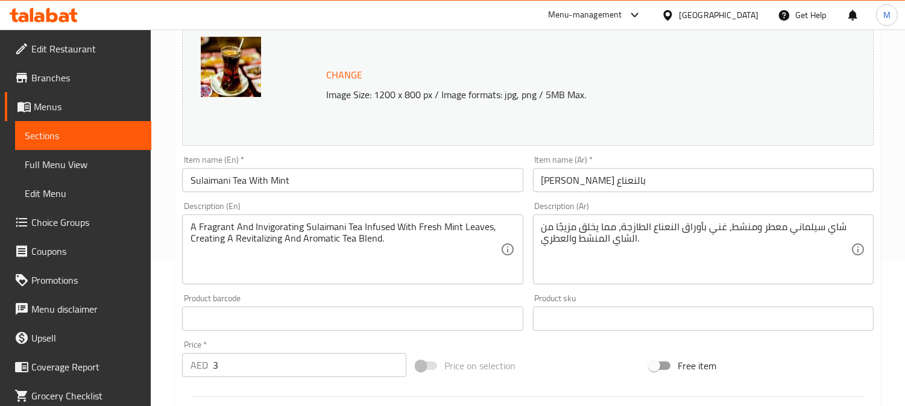
scroll to position [201, 0]
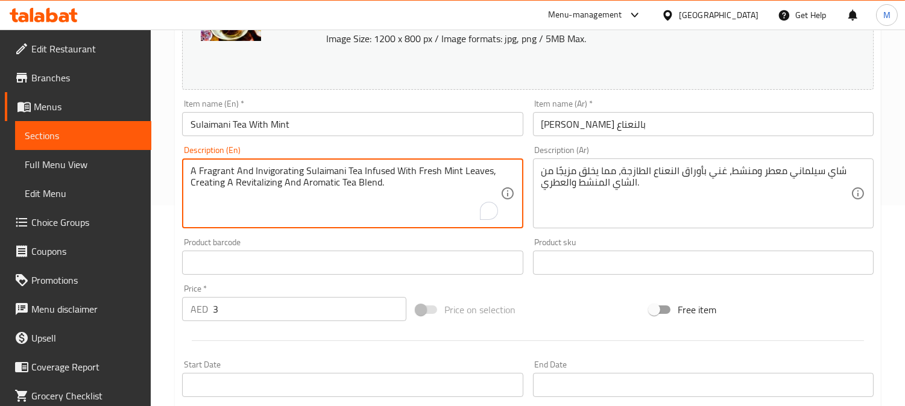
click at [480, 178] on textarea "A Fragrant And Invigorating Sulaimani Tea Infused With Fresh Mint Leaves, Creat…" at bounding box center [345, 193] width 309 height 57
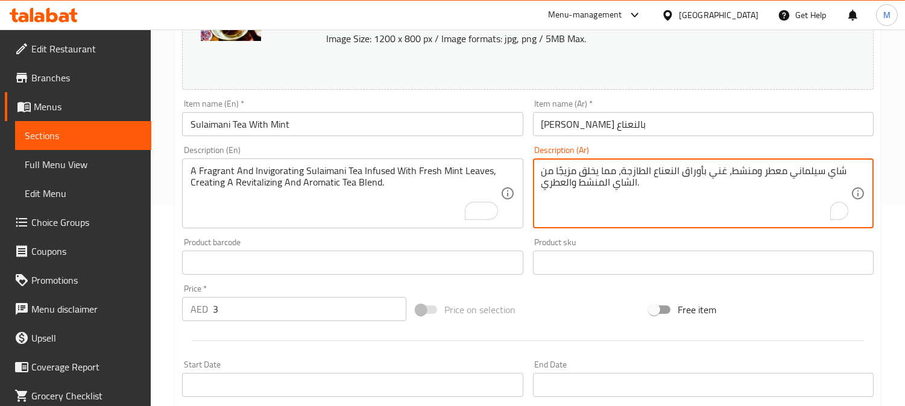
click at [719, 175] on textarea "شاي سيلماني معطر ومنشط، غني بأوراق النعناع الطازجة، مما يخلق مزيجًا من الشاي ال…" at bounding box center [695, 193] width 309 height 57
type textarea "شاي سيلماني معطر ومنشط، مملوء بأوراق النعناع الطازجة، مما يخلق مزيجًا من الشاي …"
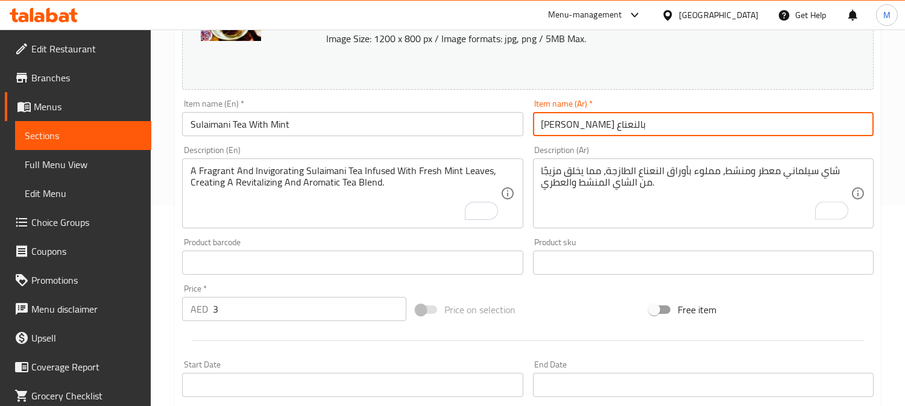
click at [672, 128] on input "[PERSON_NAME] بالنعناع" at bounding box center [703, 124] width 341 height 24
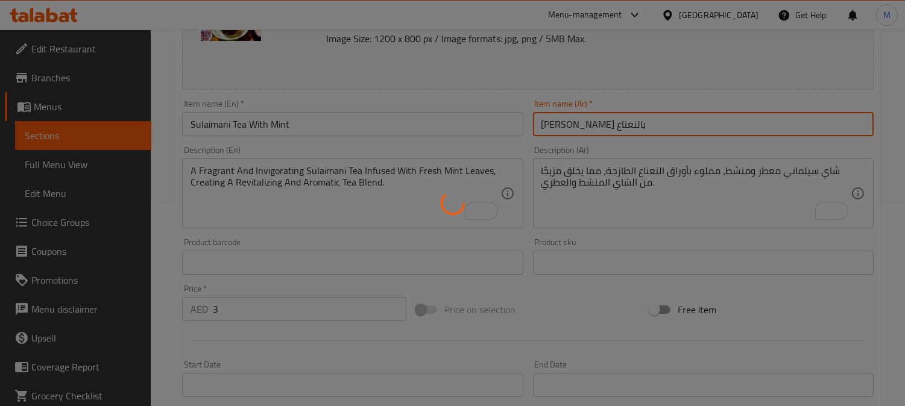
scroll to position [134, 0]
